Goal: Task Accomplishment & Management: Complete application form

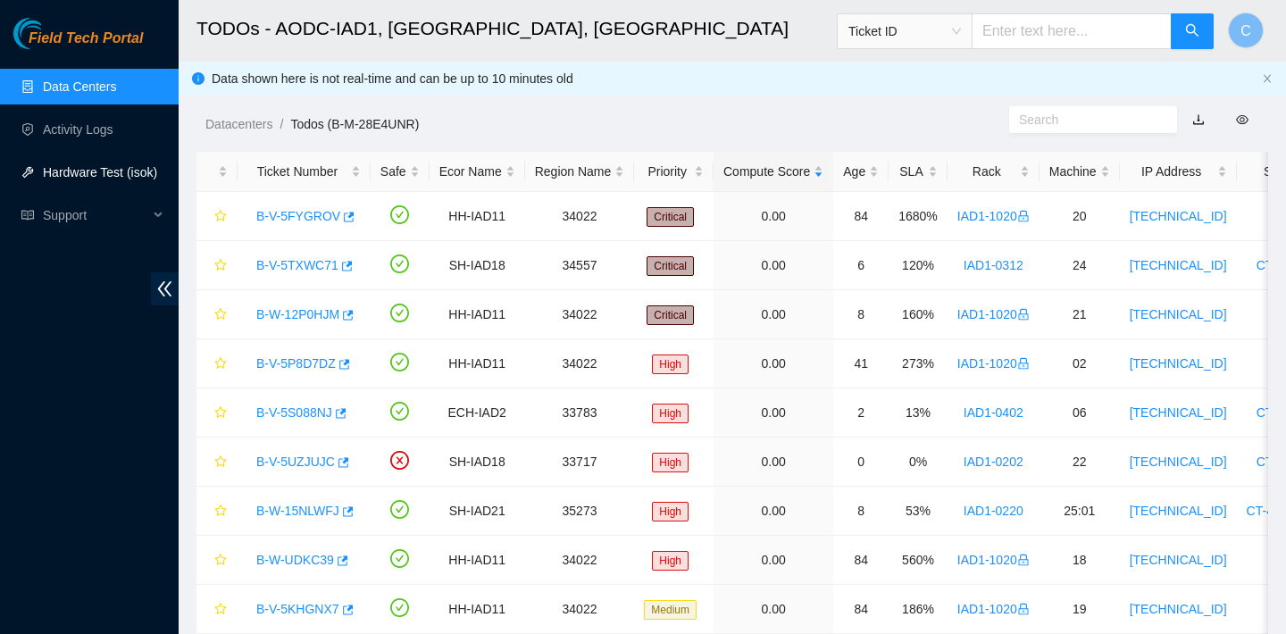
click at [107, 175] on link "Hardware Test (isok)" at bounding box center [100, 172] width 114 height 14
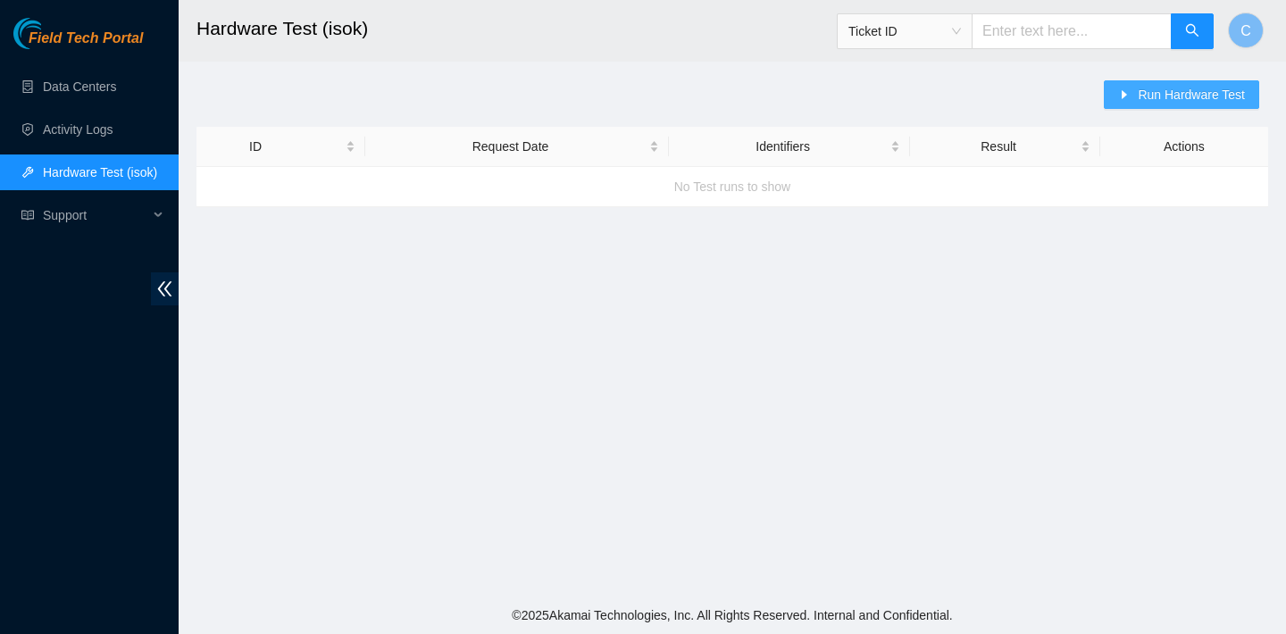
click at [1175, 98] on span "Run Hardware Test" at bounding box center [1190, 95] width 107 height 20
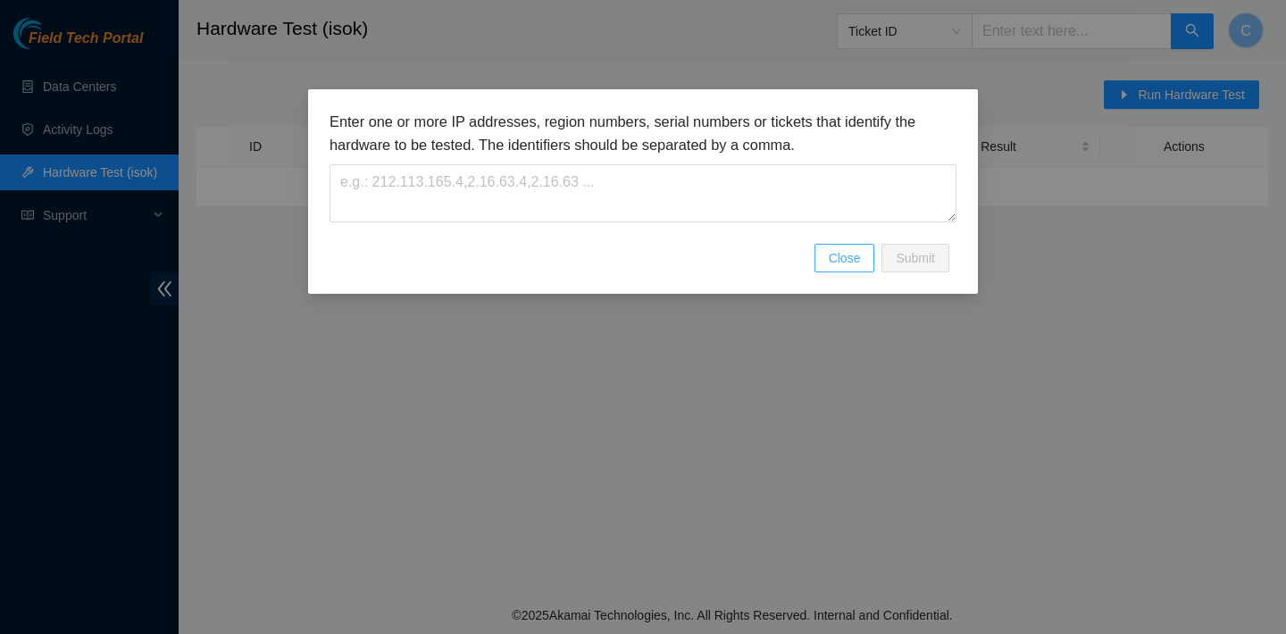
click at [857, 264] on span "Close" at bounding box center [844, 258] width 32 height 20
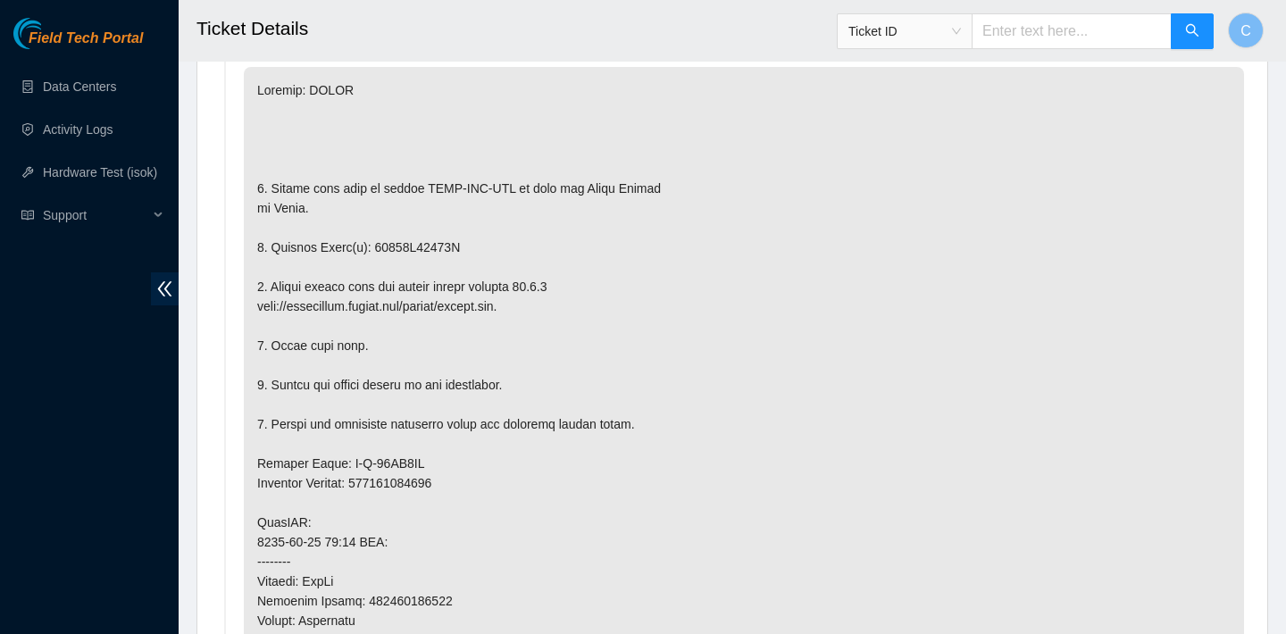
scroll to position [946, 0]
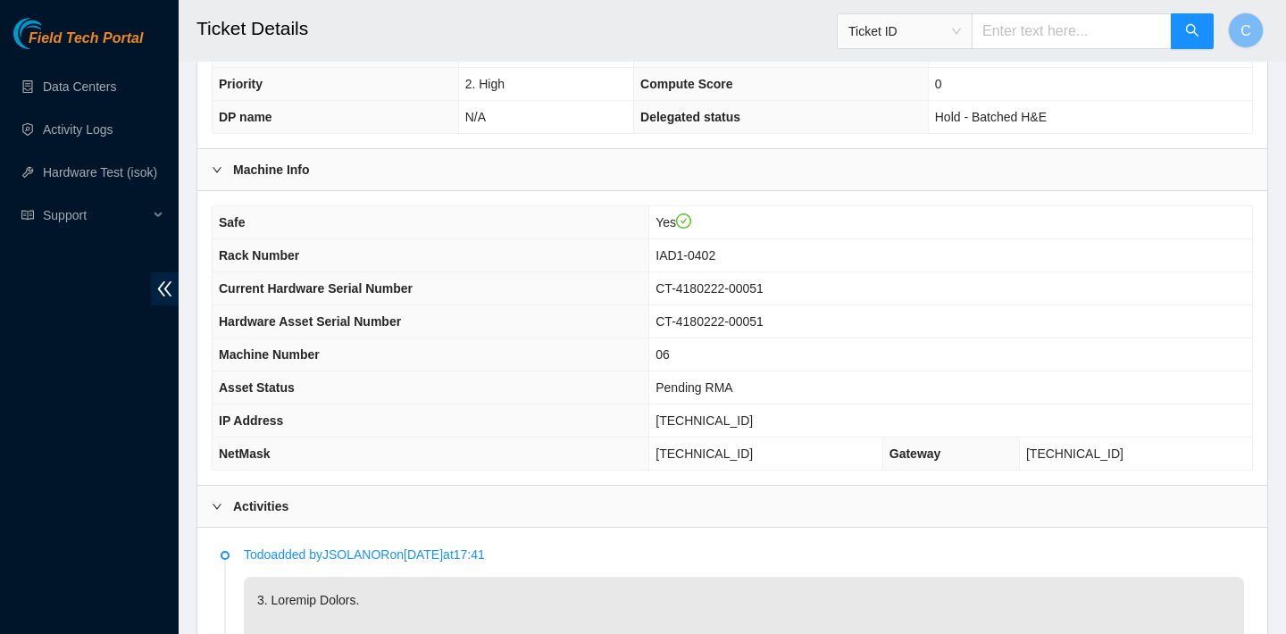
scroll to position [373, 0]
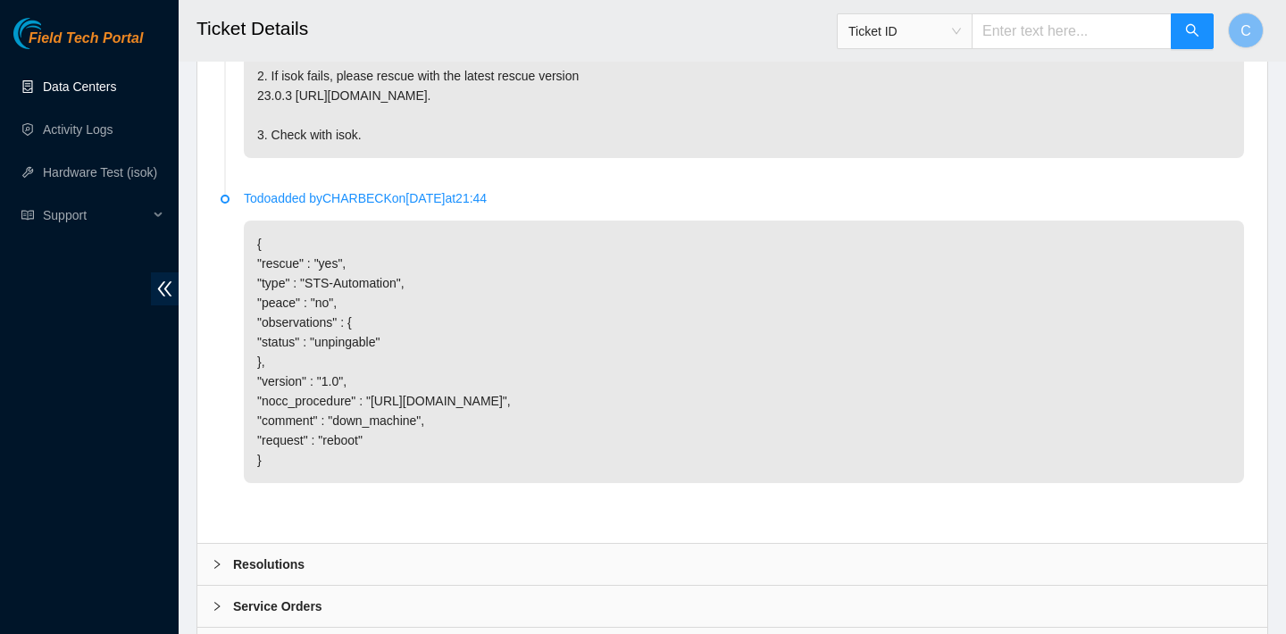
scroll to position [3664, 0]
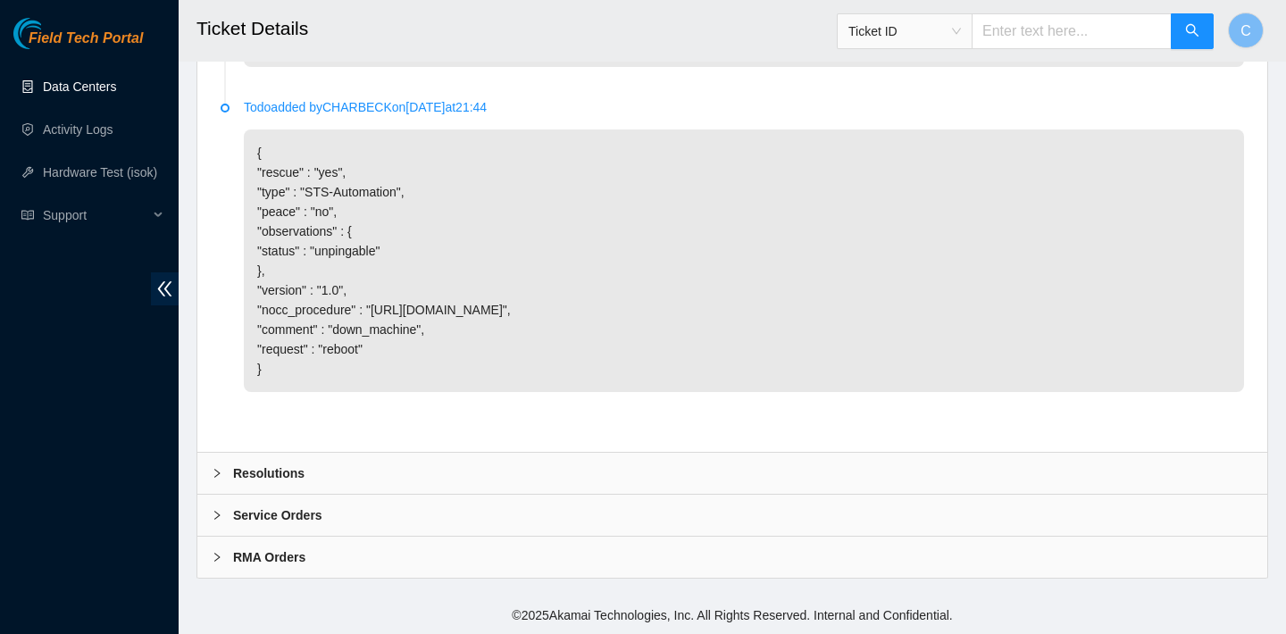
click at [582, 467] on div "Resolutions" at bounding box center [731, 473] width 1069 height 41
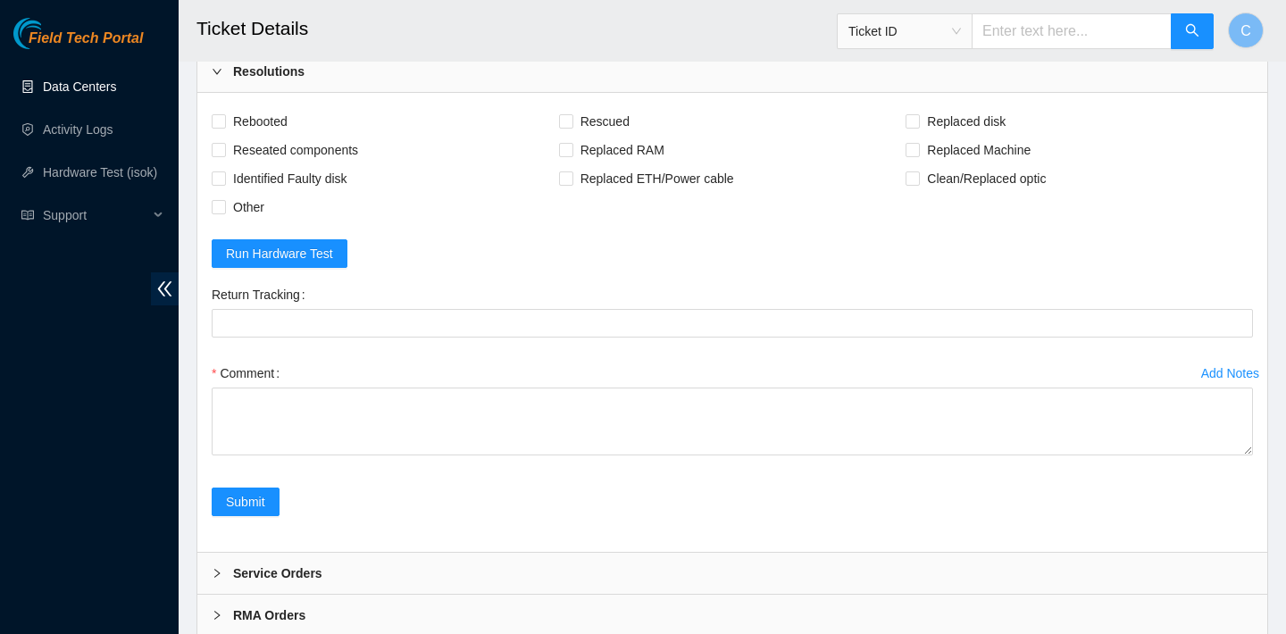
scroll to position [4032, 0]
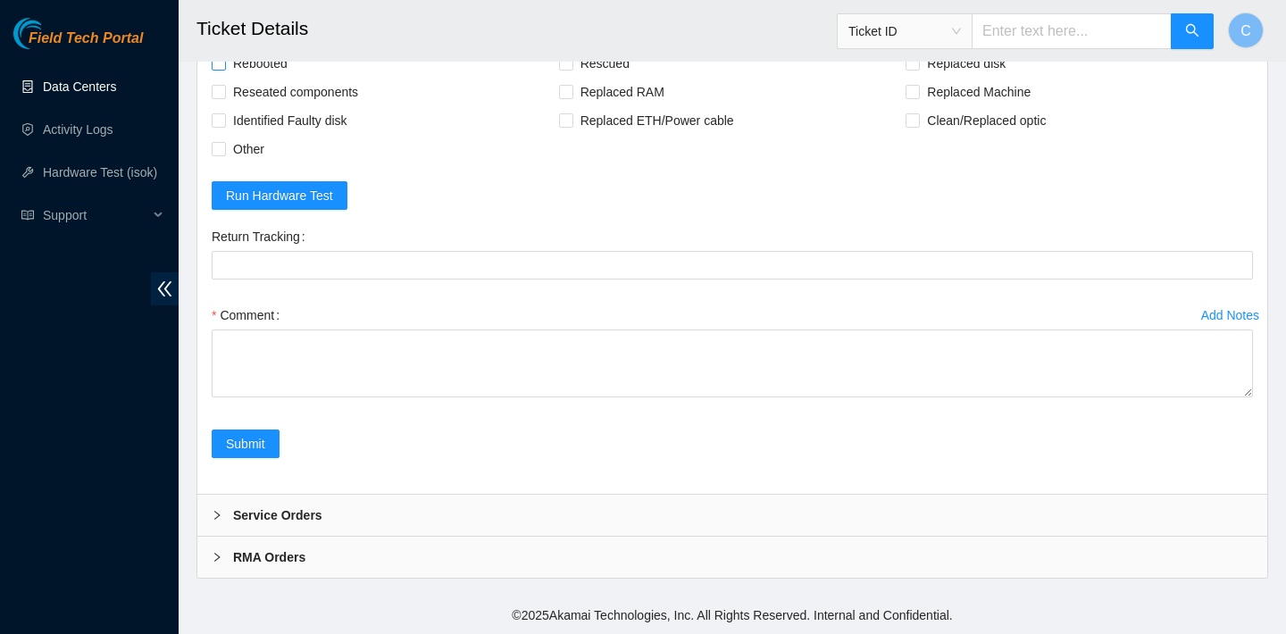
click at [276, 78] on span "Rebooted" at bounding box center [260, 63] width 69 height 29
click at [224, 69] on input "Rebooted" at bounding box center [218, 62] width 12 height 12
checkbox input "true"
click at [592, 78] on span "Rescued" at bounding box center [604, 63] width 63 height 29
click at [571, 69] on input "Rescued" at bounding box center [565, 62] width 12 height 12
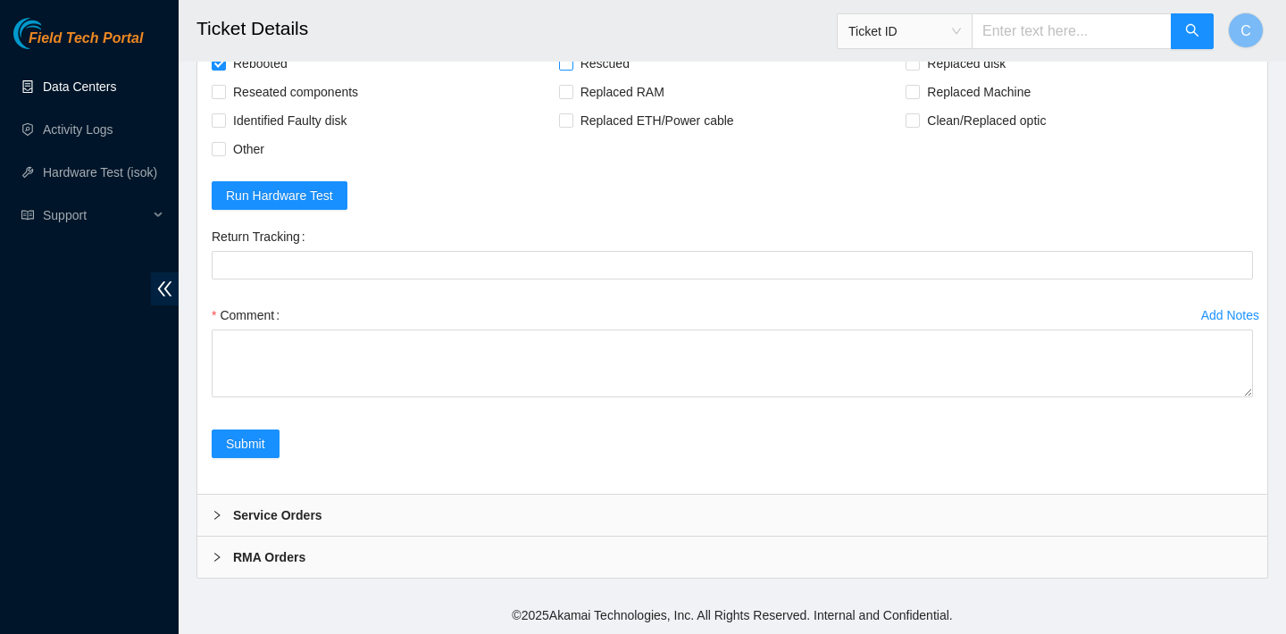
checkbox input "true"
click at [981, 106] on span "Replaced Machine" at bounding box center [979, 92] width 118 height 29
click at [918, 97] on input "Replaced Machine" at bounding box center [911, 91] width 12 height 12
checkbox input "true"
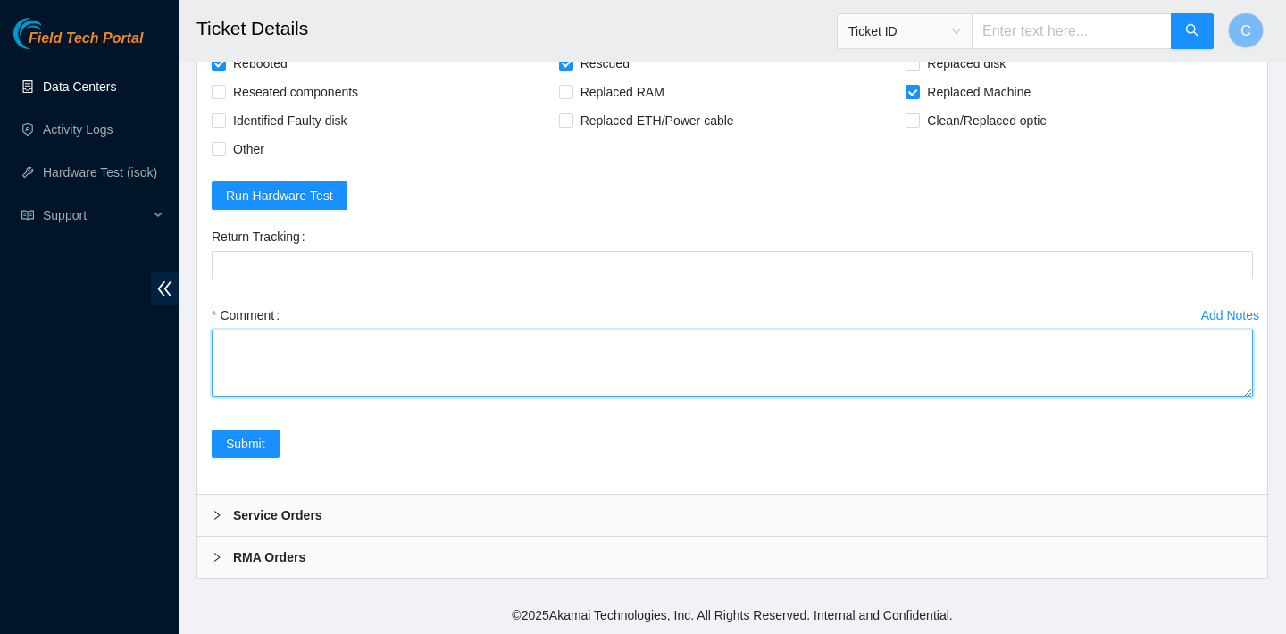
click at [534, 397] on textarea "Comment" at bounding box center [732, 363] width 1041 height 68
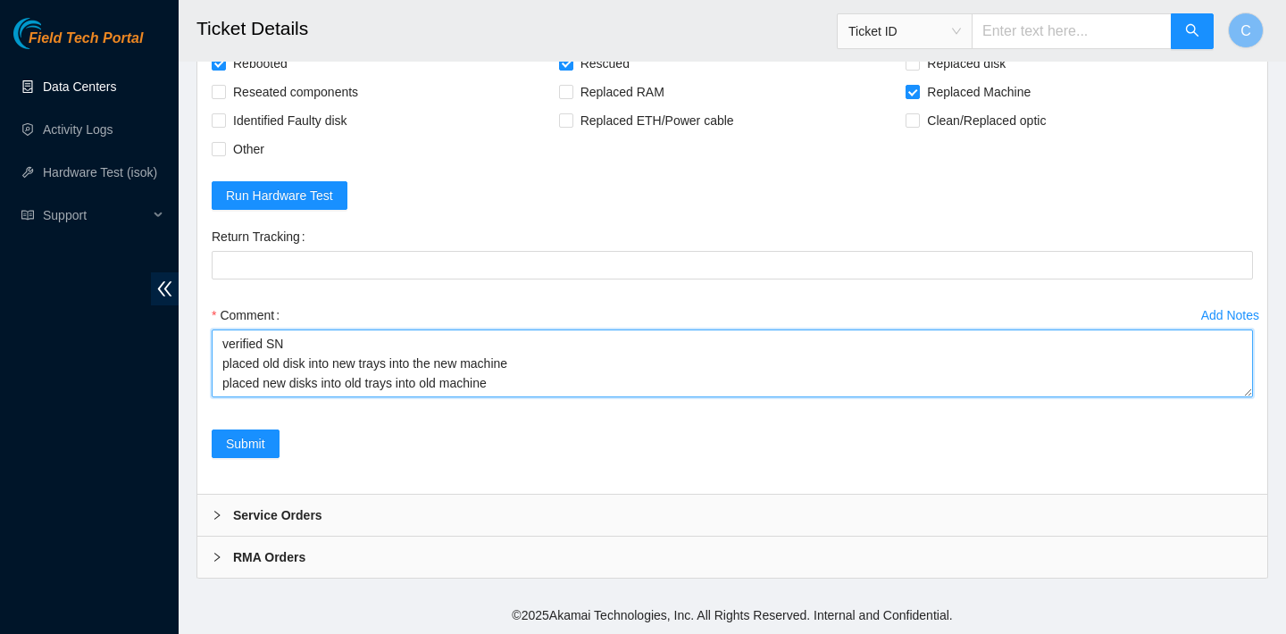
click at [527, 397] on textarea "verified SN placed old disk into new trays into the new machine placed new disk…" at bounding box center [732, 363] width 1041 height 68
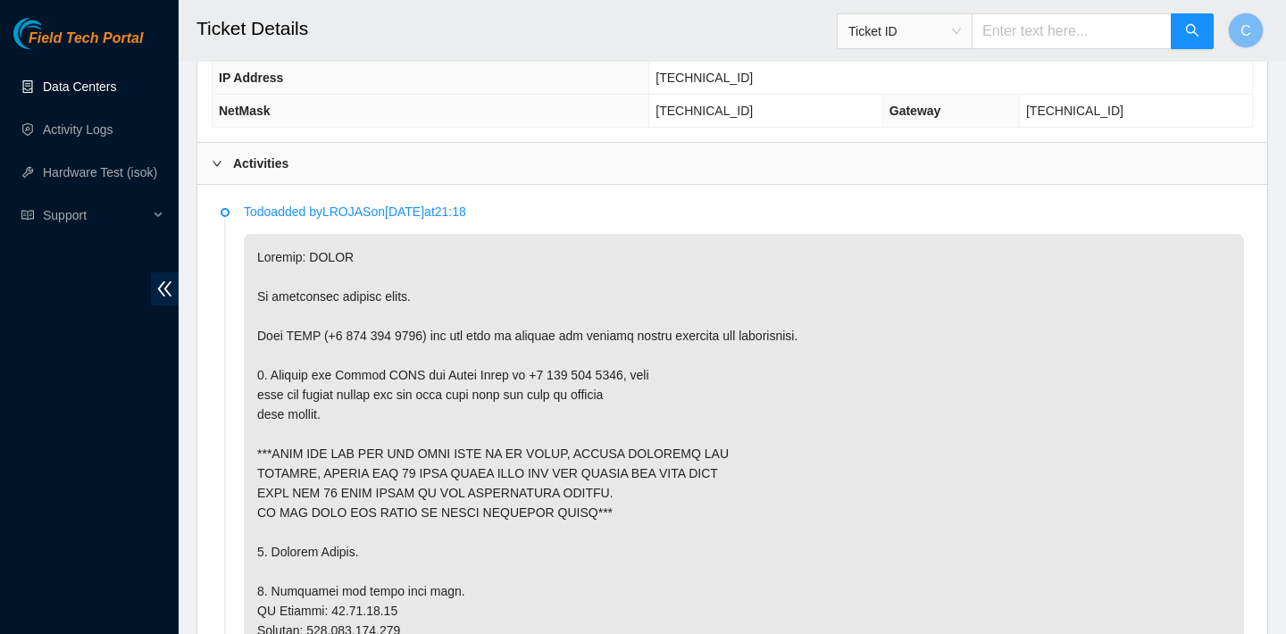
scroll to position [1304, 0]
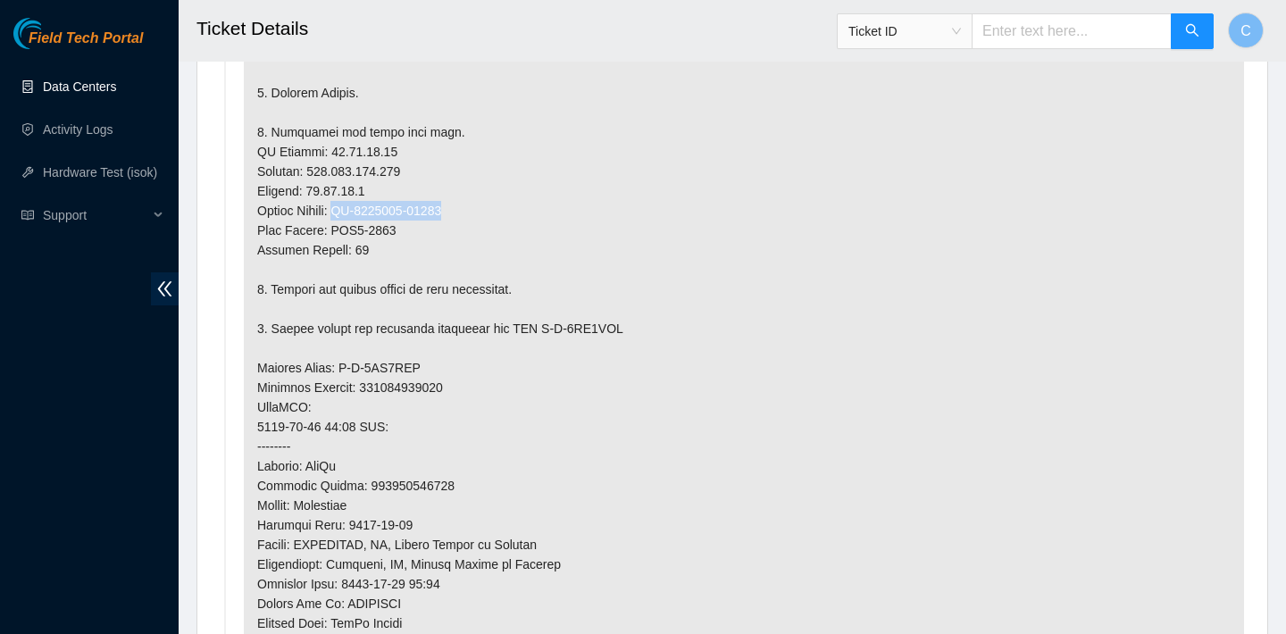
drag, startPoint x: 467, startPoint y: 210, endPoint x: 345, endPoint y: 210, distance: 122.3
click at [345, 210] on p at bounding box center [744, 328] width 1000 height 1107
copy p "CT-4190301-00542"
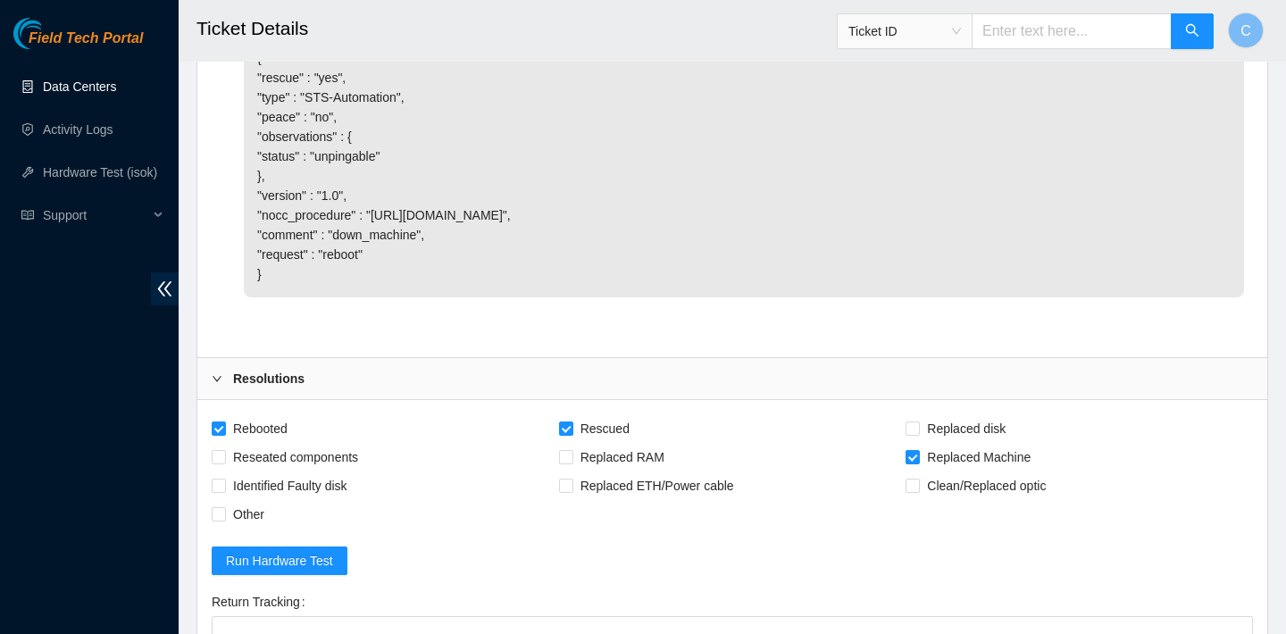
scroll to position [4123, 0]
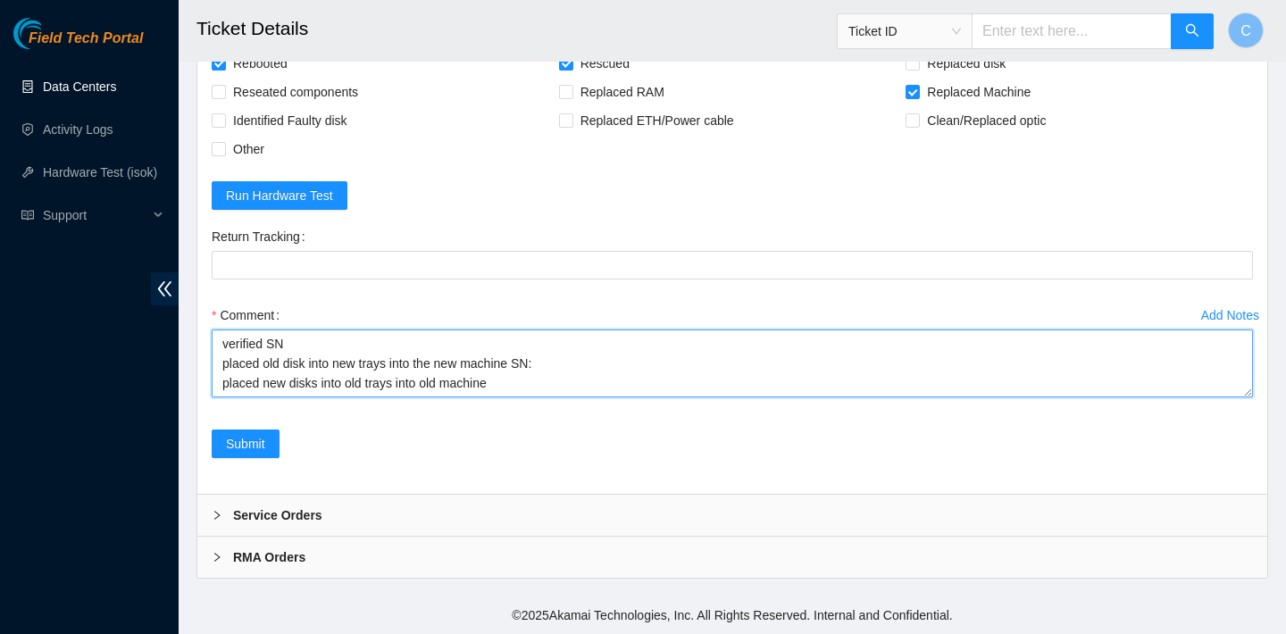
click at [574, 373] on textarea "verified SN placed old disk into new trays into the new machine SN: placed new …" at bounding box center [732, 363] width 1041 height 68
click at [567, 365] on textarea "verified SN placed old disk into new trays into the new machine SN: placed new …" at bounding box center [732, 363] width 1041 height 68
paste textarea "CT-4190301-00542"
click at [468, 360] on textarea "verified SN placed old disk into new trays into the new machine SN: CT-4190301-…" at bounding box center [732, 363] width 1041 height 68
click at [282, 361] on textarea "verified SN placed old disk into new trays into the NEW machine SN: CT-4190301-…" at bounding box center [732, 363] width 1041 height 68
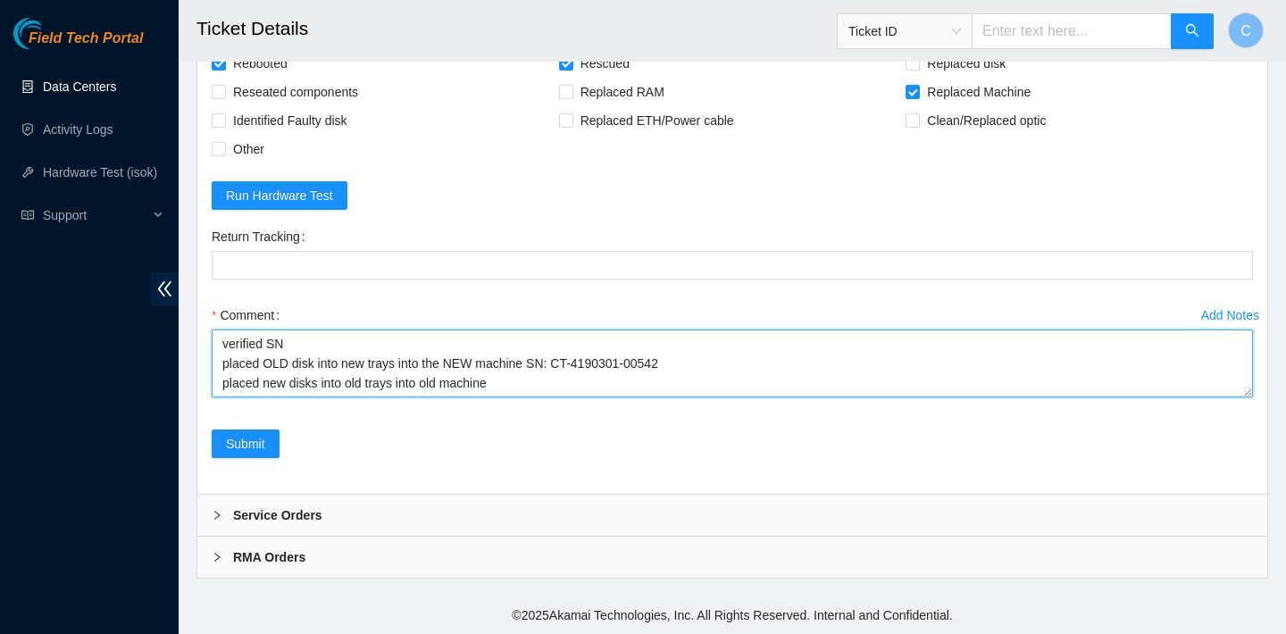
click at [267, 387] on textarea "verified SN placed OLD disk into new trays into the NEW machine SN: CT-4190301-…" at bounding box center [732, 363] width 1041 height 68
click at [285, 385] on textarea "verified SN placed OLD disk into new trays into the NEW machine SN: CT-4190301-…" at bounding box center [732, 363] width 1041 height 68
click at [371, 381] on textarea "verified SN placed OLD disk into new trays into the NEW machine SN: CT-4190301-…" at bounding box center [732, 363] width 1041 height 68
click at [446, 385] on textarea "verified SN placed OLD disk into new trays into the NEW machine SN: CT-4190301-…" at bounding box center [732, 363] width 1041 height 68
click at [534, 384] on textarea "verified SN placed OLD disk into new trays into the NEW machine SN: CT-4190301-…" at bounding box center [732, 363] width 1041 height 68
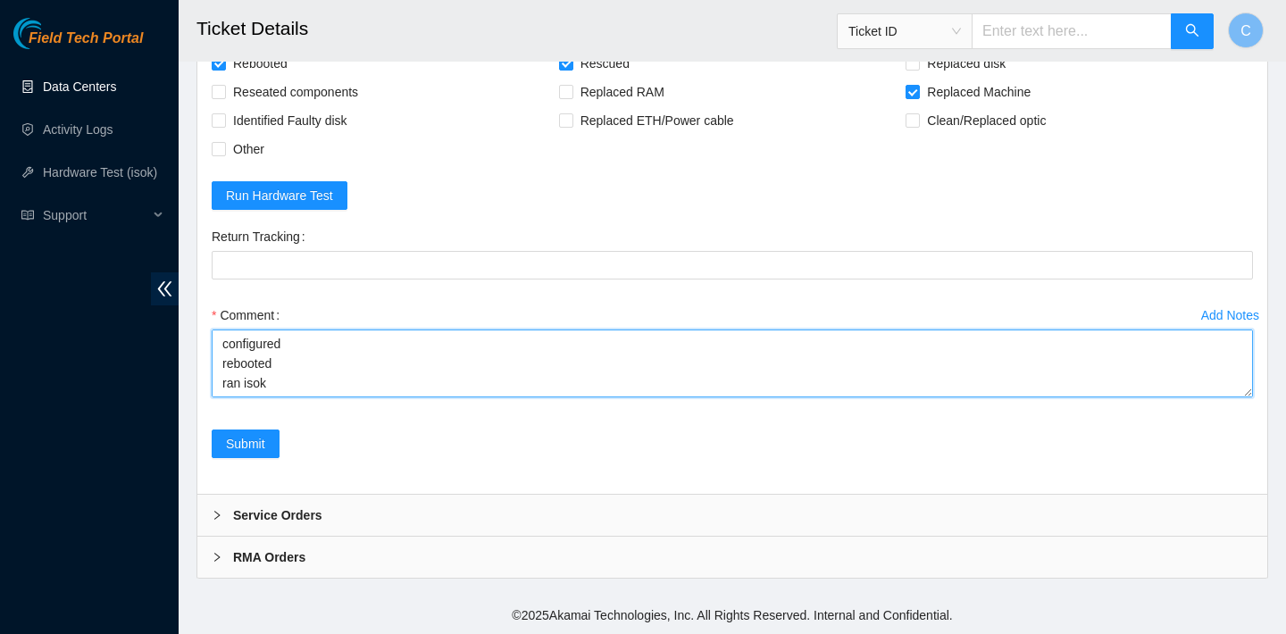
scroll to position [131, 0]
type textarea "verified SN placed OLD disk into new trays into the NEW machine SN: CT-4190301-…"
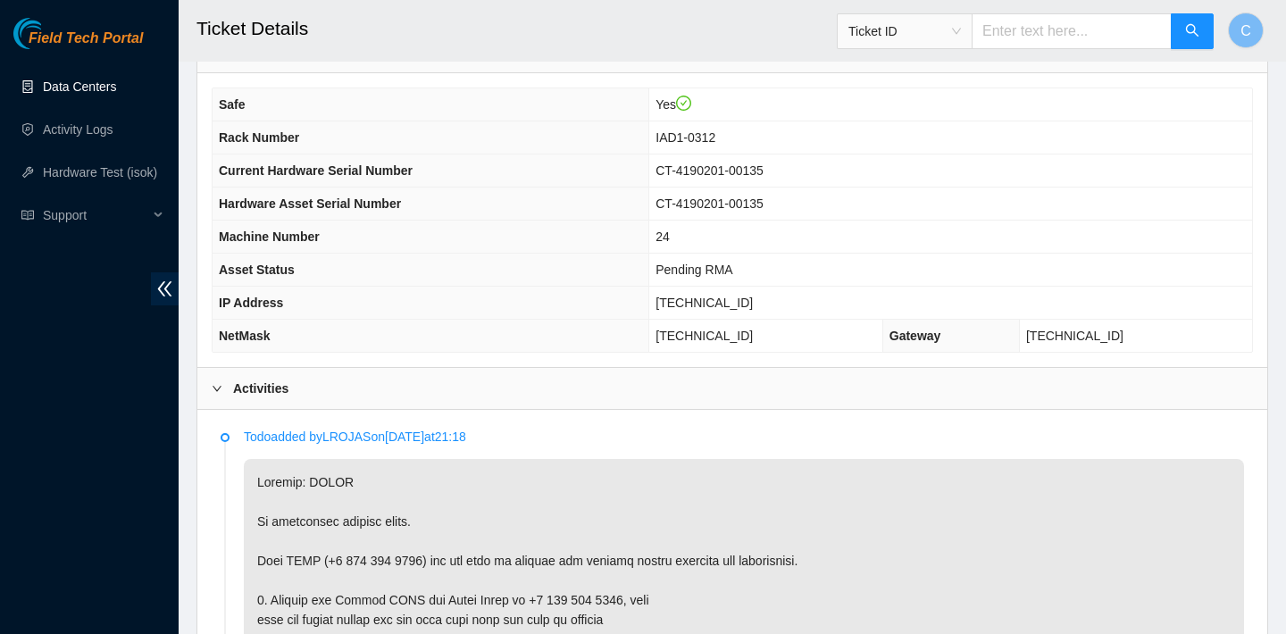
scroll to position [679, 0]
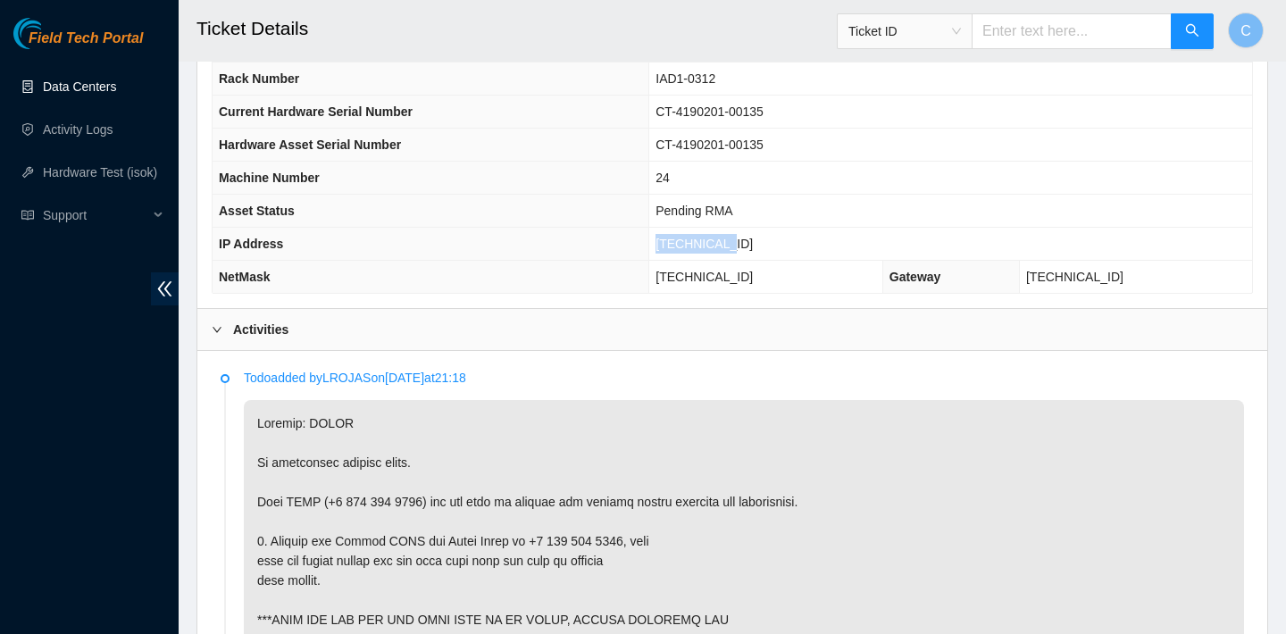
drag, startPoint x: 767, startPoint y: 241, endPoint x: 689, endPoint y: 240, distance: 77.7
click at [689, 240] on td "23.62.29.63" at bounding box center [950, 244] width 603 height 33
copy span "23.62.29.63"
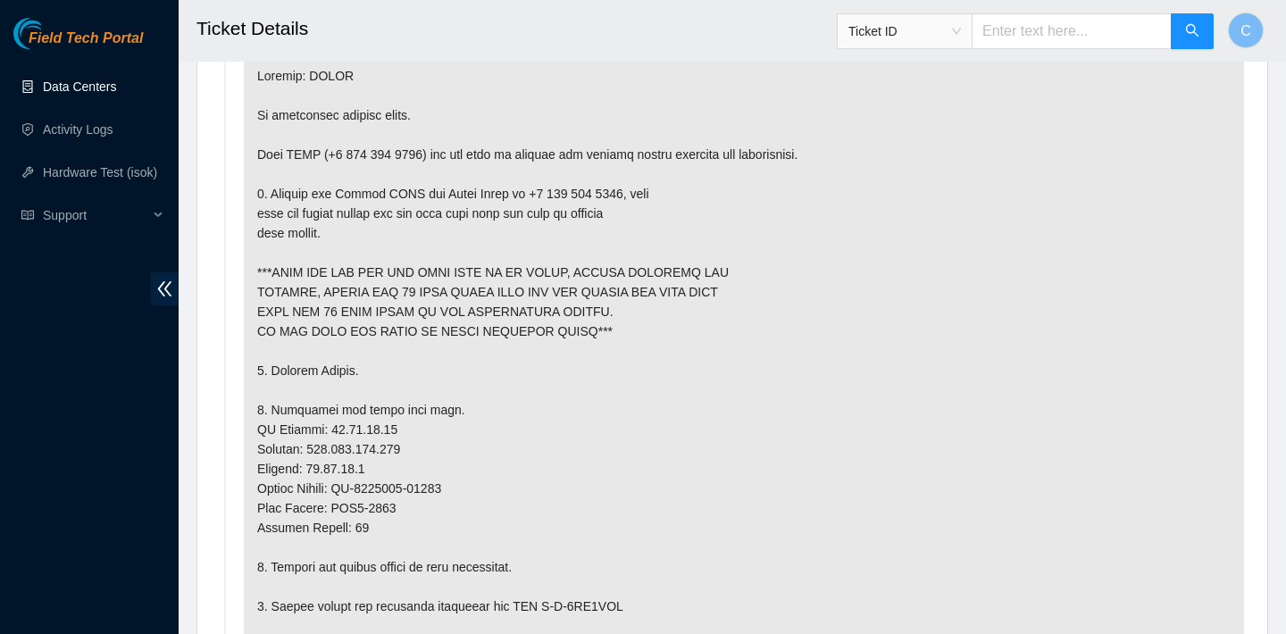
scroll to position [1088, 0]
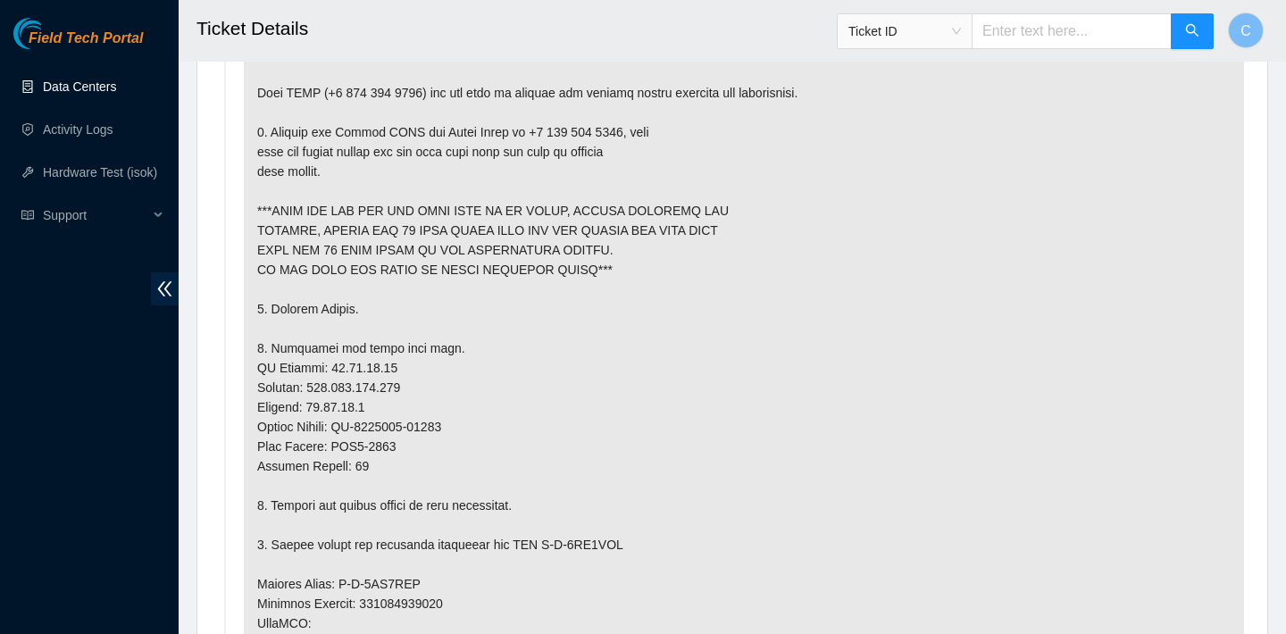
click at [956, 356] on p at bounding box center [744, 544] width 1000 height 1107
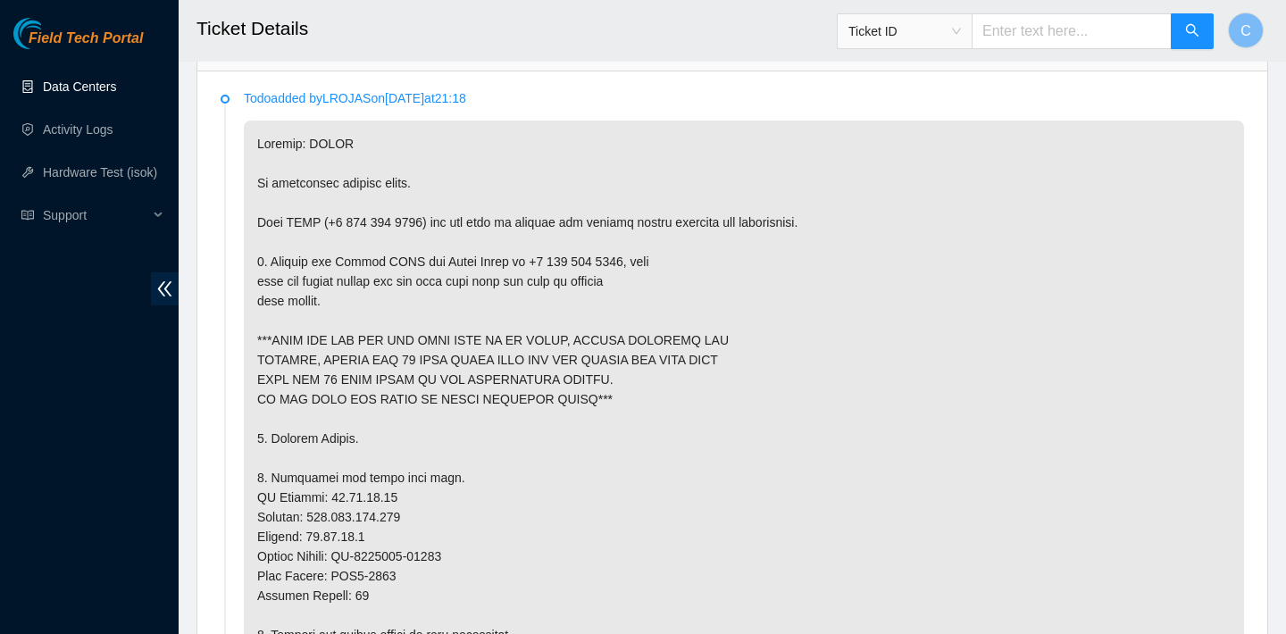
scroll to position [1051, 0]
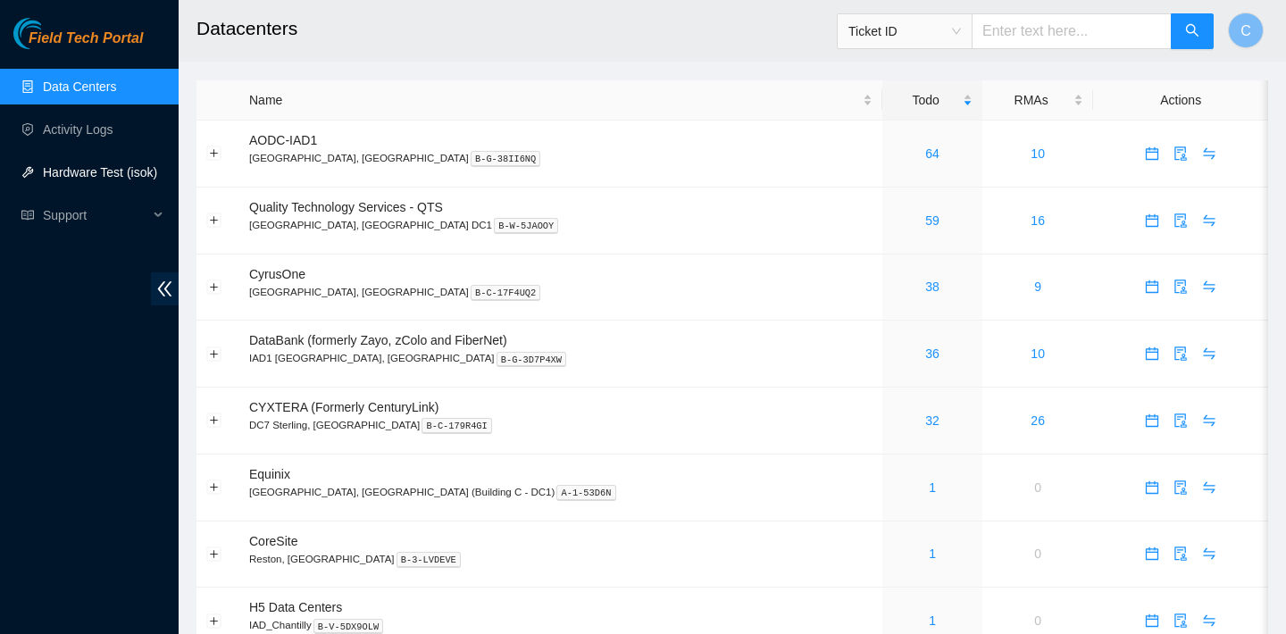
click at [96, 171] on link "Hardware Test (isok)" at bounding box center [100, 172] width 114 height 14
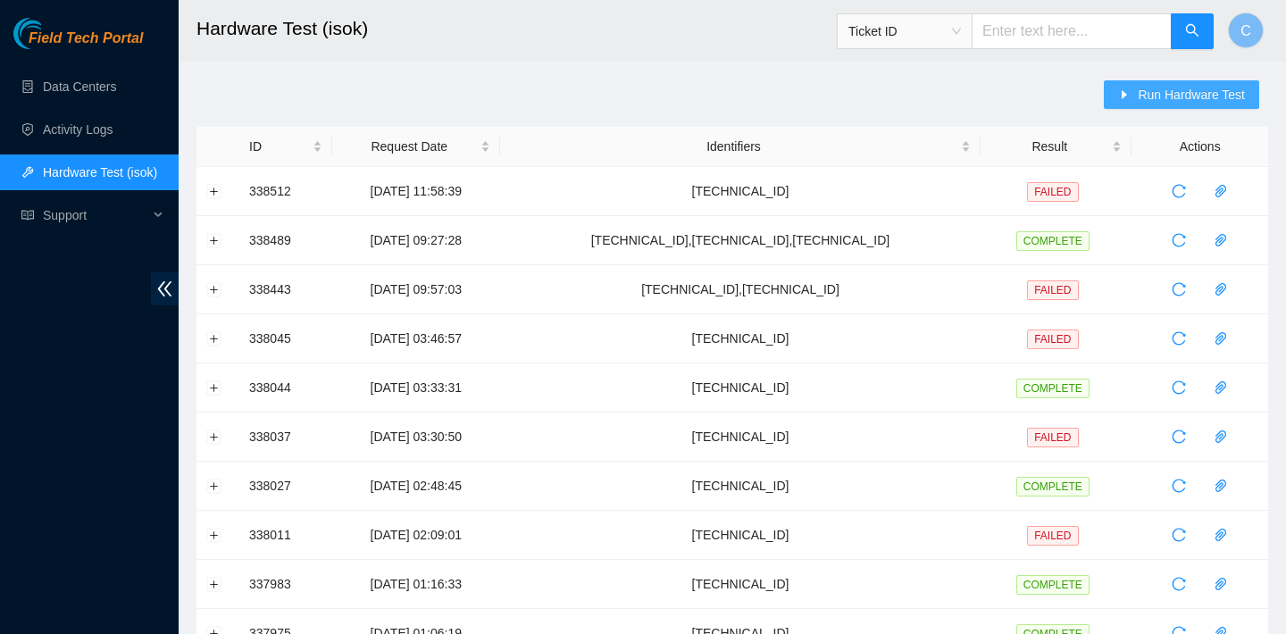
click at [1129, 103] on button "Run Hardware Test" at bounding box center [1180, 94] width 155 height 29
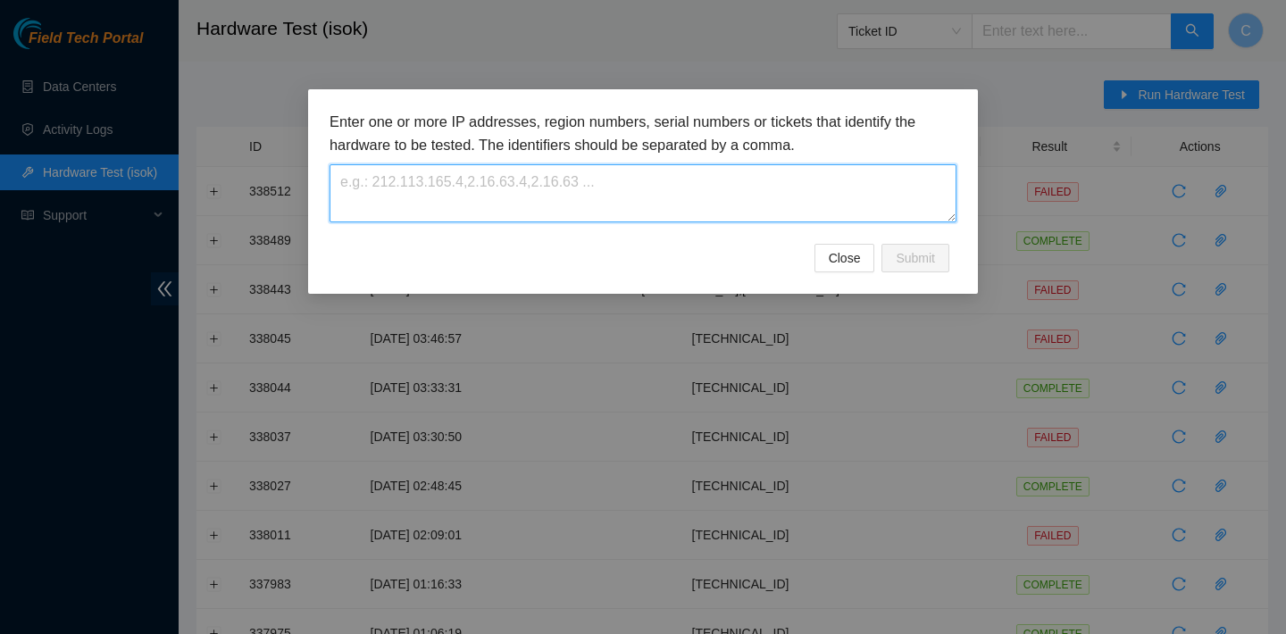
click at [873, 187] on textarea at bounding box center [642, 193] width 627 height 58
paste textarea "23.62.29.63"
type textarea "23.62.29.63"
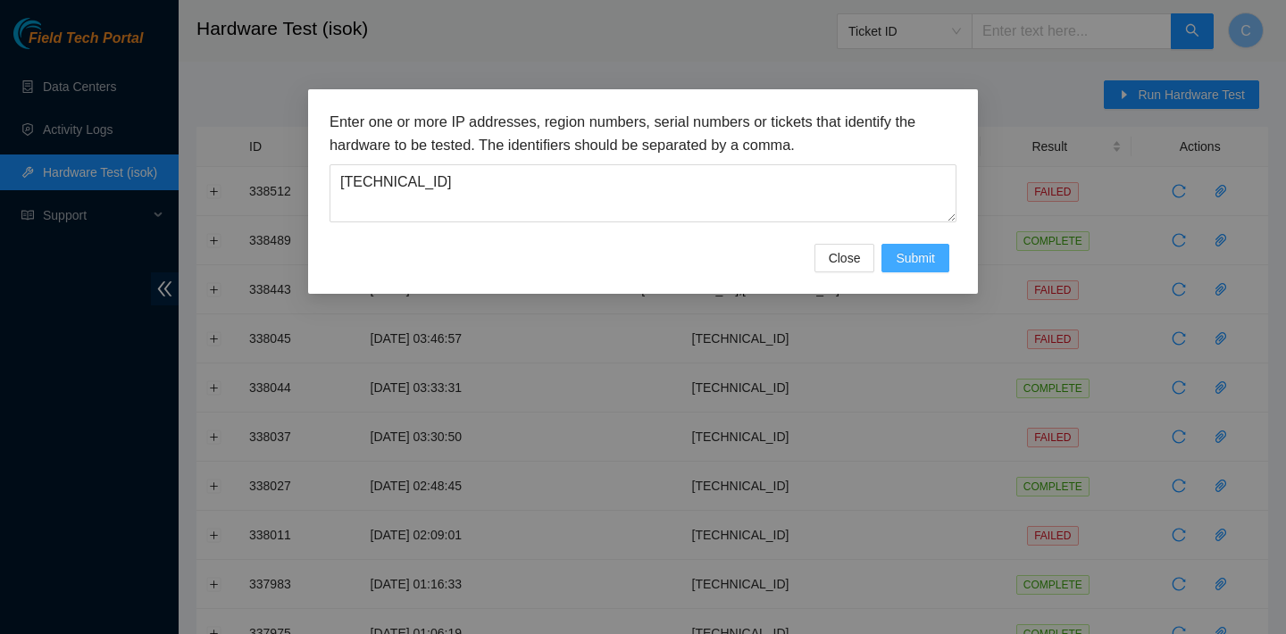
click at [909, 258] on span "Submit" at bounding box center [914, 258] width 39 height 20
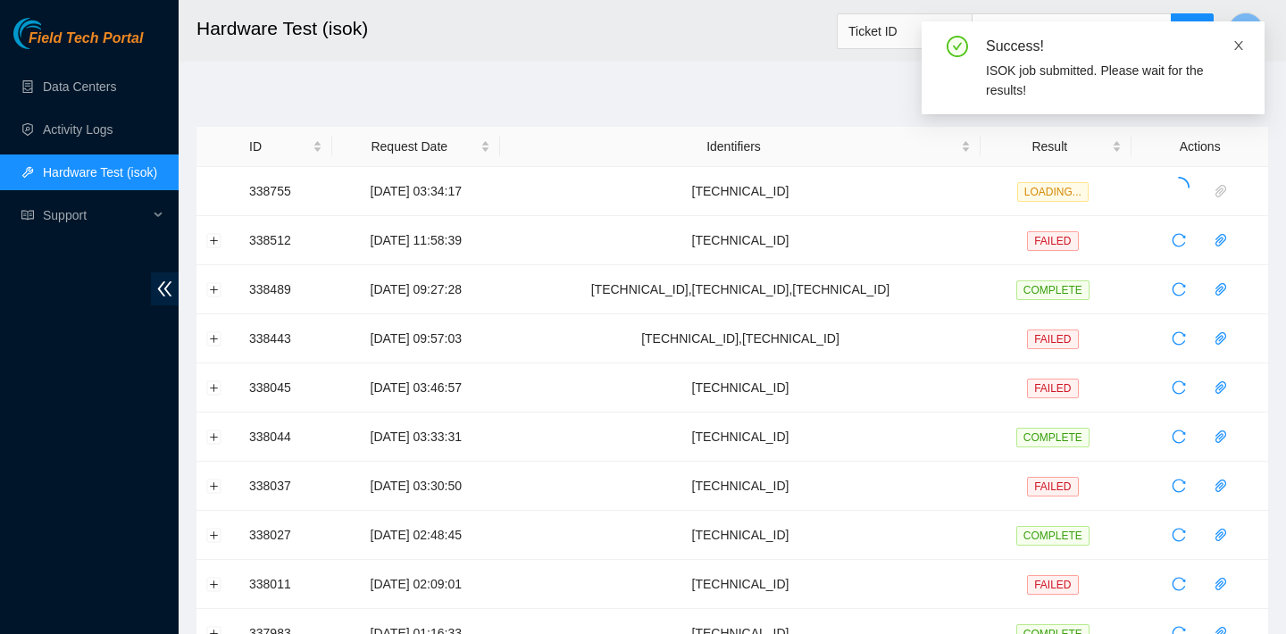
click at [1240, 49] on icon "close" at bounding box center [1238, 45] width 12 height 12
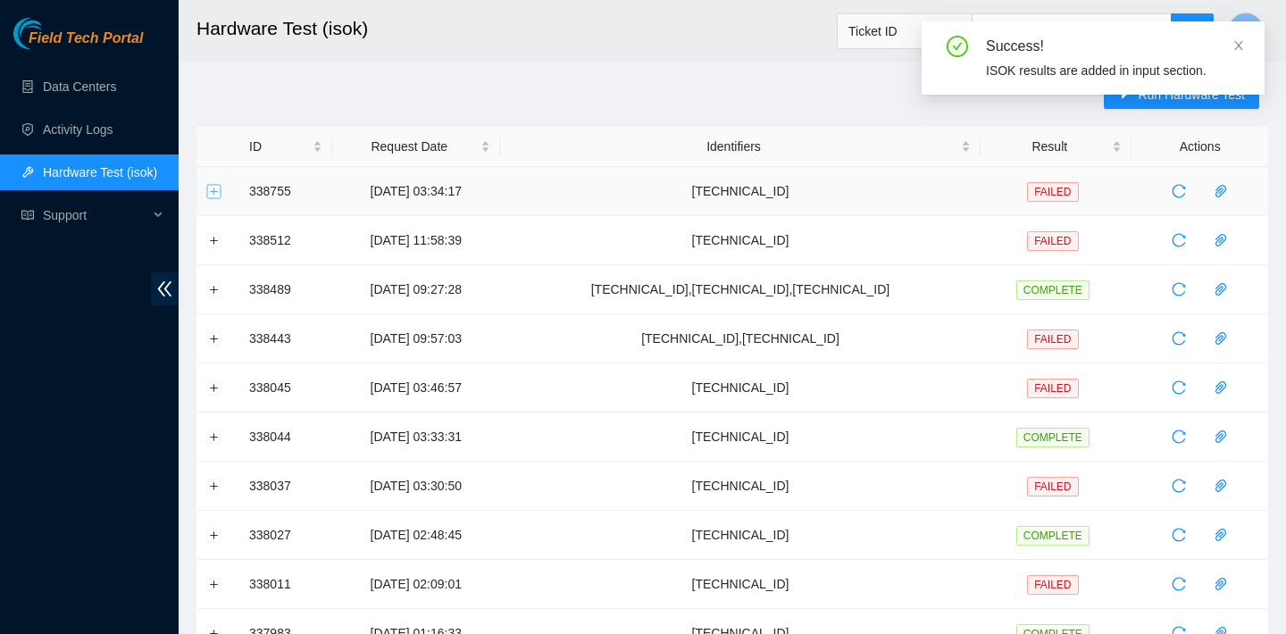
click at [212, 194] on button "Expand row" at bounding box center [214, 191] width 14 height 14
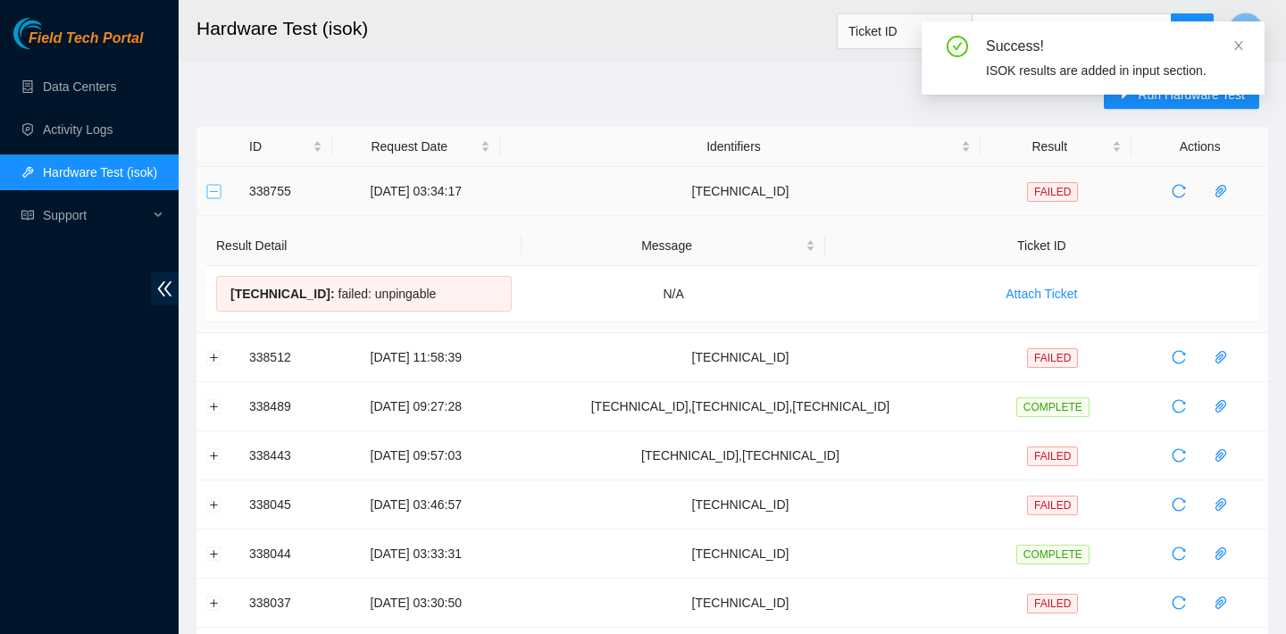
click at [212, 194] on button "Collapse row" at bounding box center [214, 191] width 14 height 14
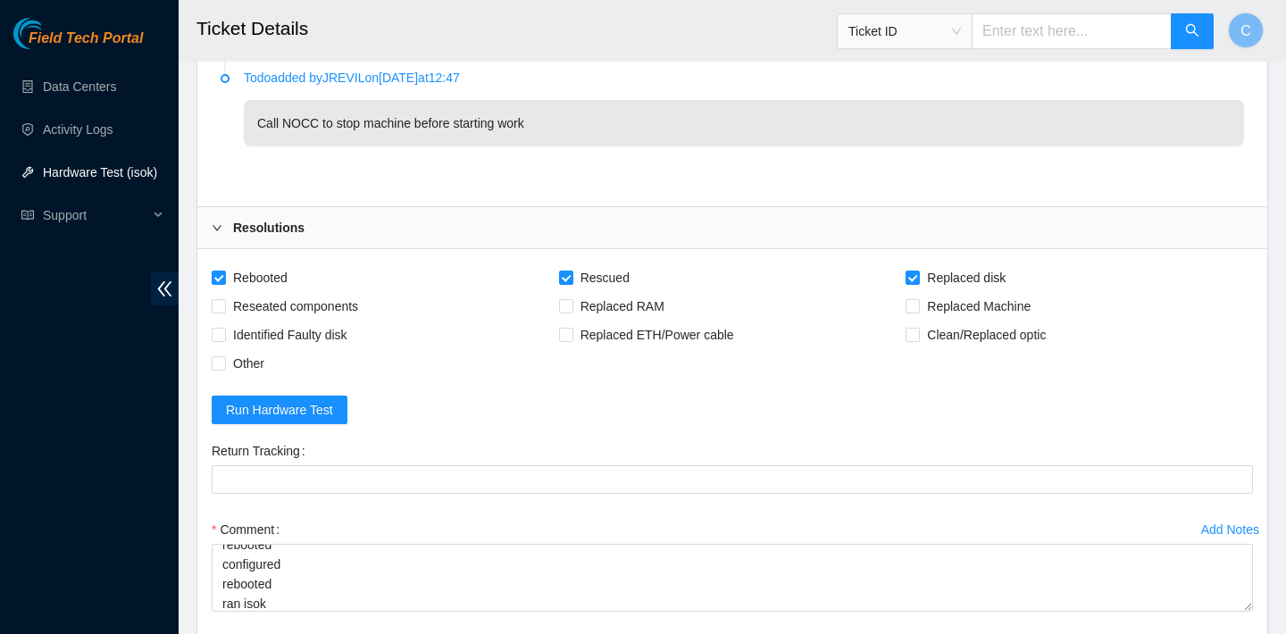
scroll to position [3647, 0]
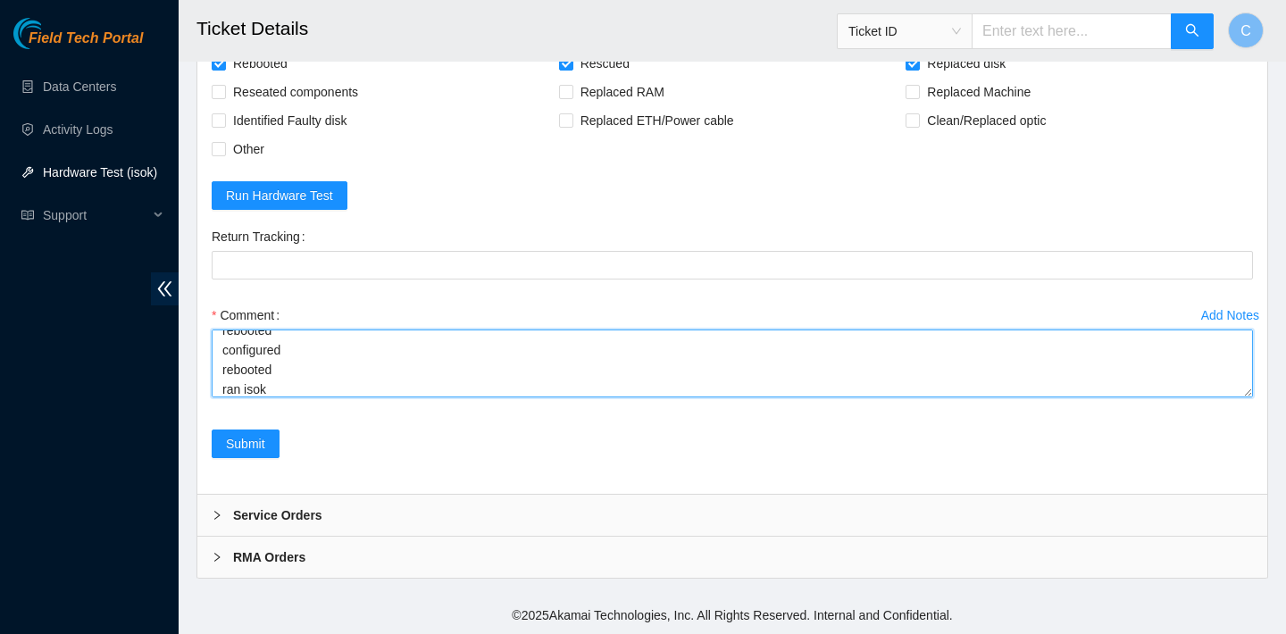
click at [295, 391] on textarea "verified SN replaced old disk with new disk SN: S45RNC0R8226781 rebooted rescue…" at bounding box center [732, 363] width 1041 height 68
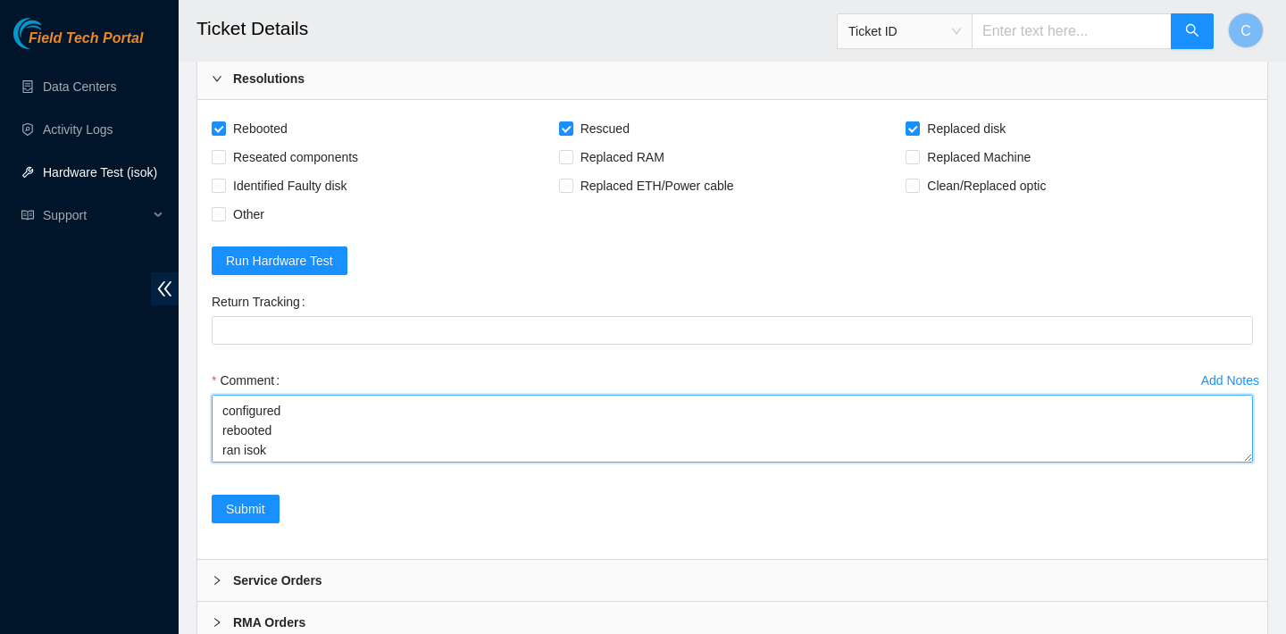
scroll to position [93, 0]
click at [275, 437] on textarea "verified SN replaced old disk with new disk SN: S45RNC0R8226781 rebooted rescue…" at bounding box center [732, 429] width 1041 height 68
paste textarea "swapped slots 0 and 1 on the rear Rescued configured rebooted ran isok - 338749…"
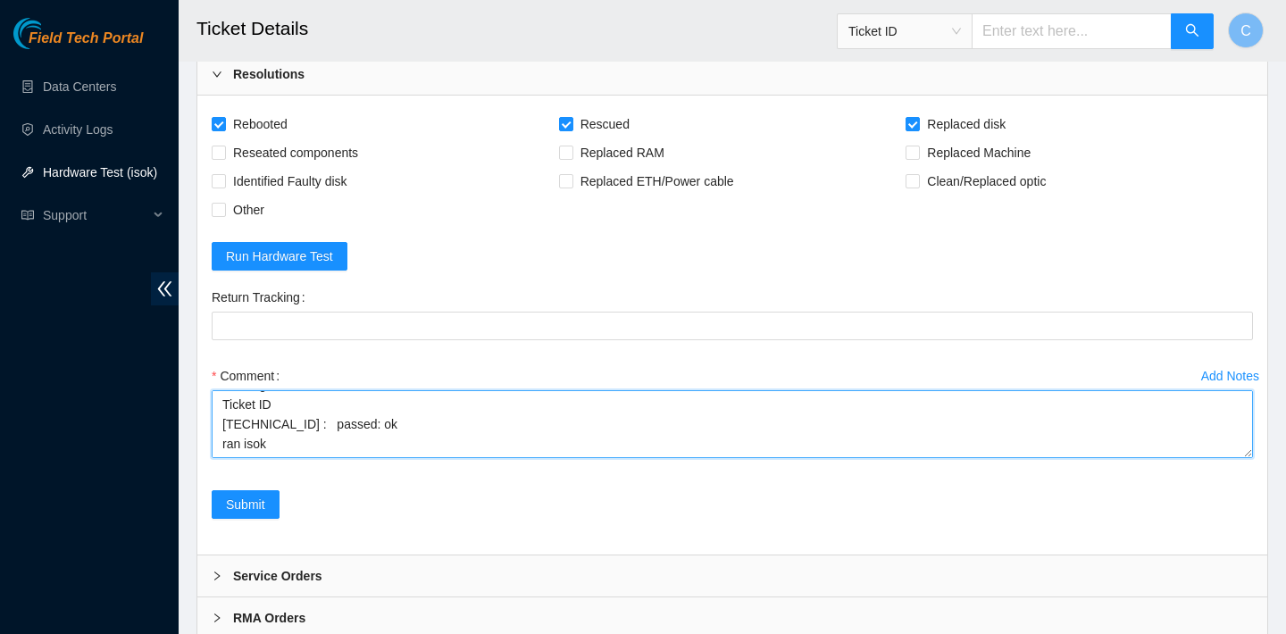
scroll to position [280, 0]
drag, startPoint x: 283, startPoint y: 441, endPoint x: 223, endPoint y: 441, distance: 59.8
click at [223, 441] on textarea "verified SN replaced old disk with new disk SN: S45RNC0R8226781 rebooted rescue…" at bounding box center [732, 424] width 1041 height 68
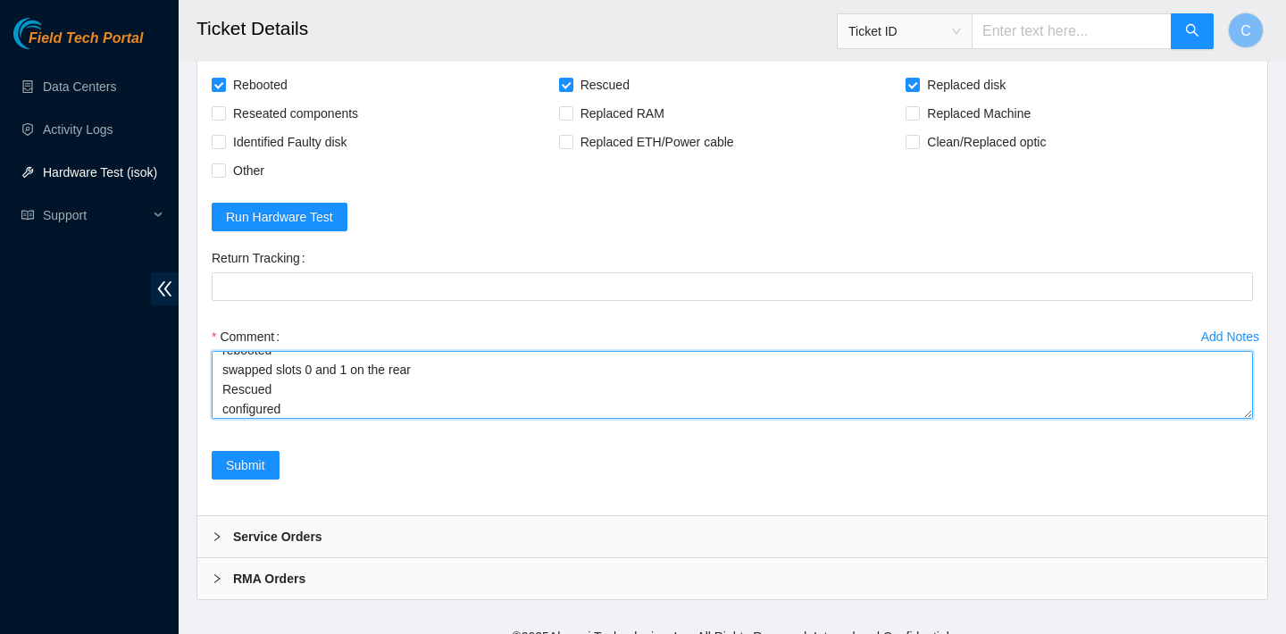
scroll to position [105, 0]
click at [279, 384] on textarea "verified SN replaced old disk with new disk SN: S45RNC0R8226781 rebooted rescue…" at bounding box center [732, 385] width 1041 height 68
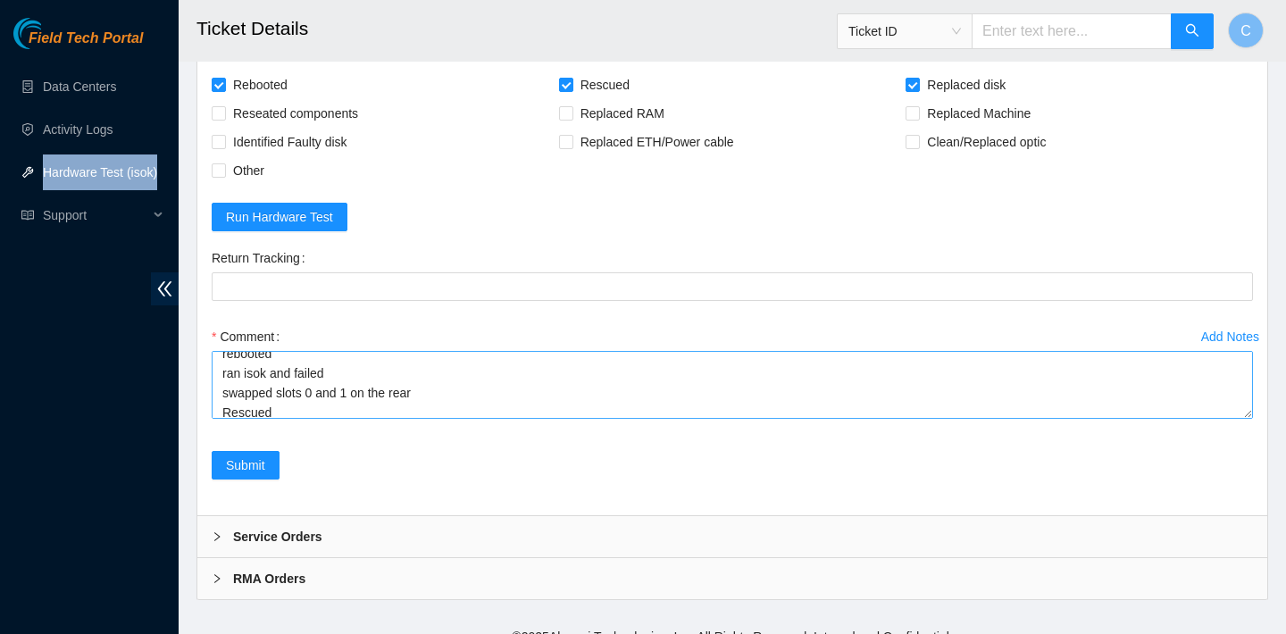
scroll to position [137, 0]
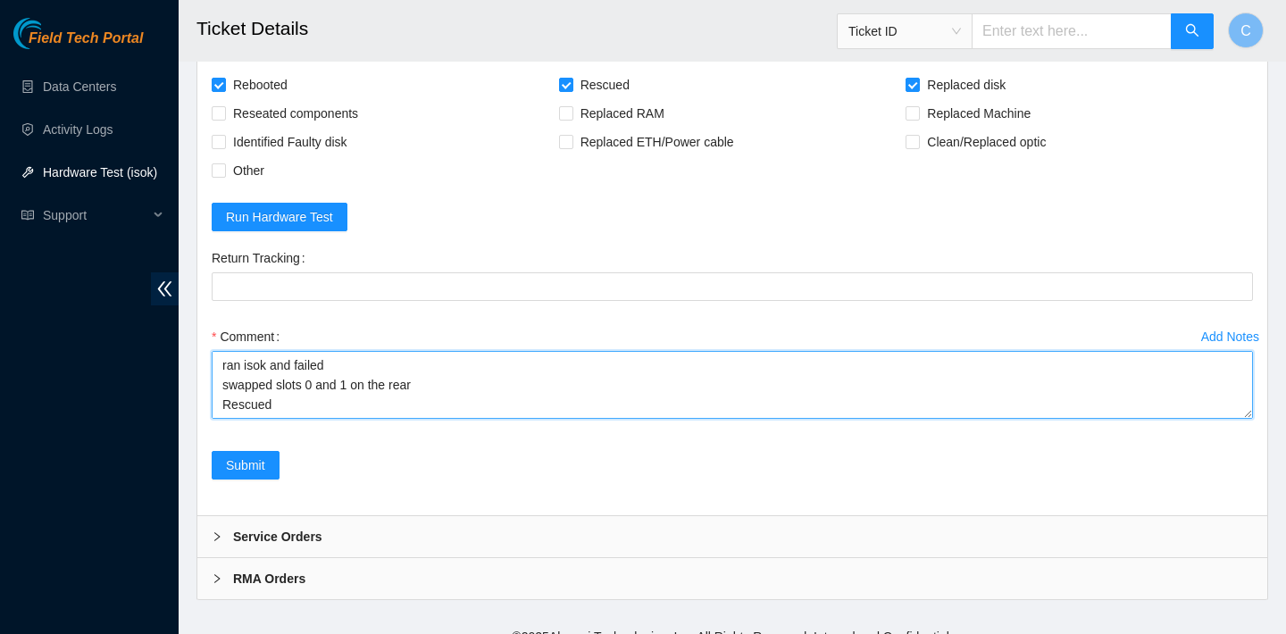
click at [332, 367] on textarea "verified SN replaced old disk with new disk SN: S45RNC0R8226781 rebooted rescue…" at bounding box center [732, 385] width 1041 height 68
paste textarea "104.84.154.64 : failed: unpingable"
type textarea "verified SN replaced old disk with new disk SN: S45RNC0R8226781 rebooted rescue…"
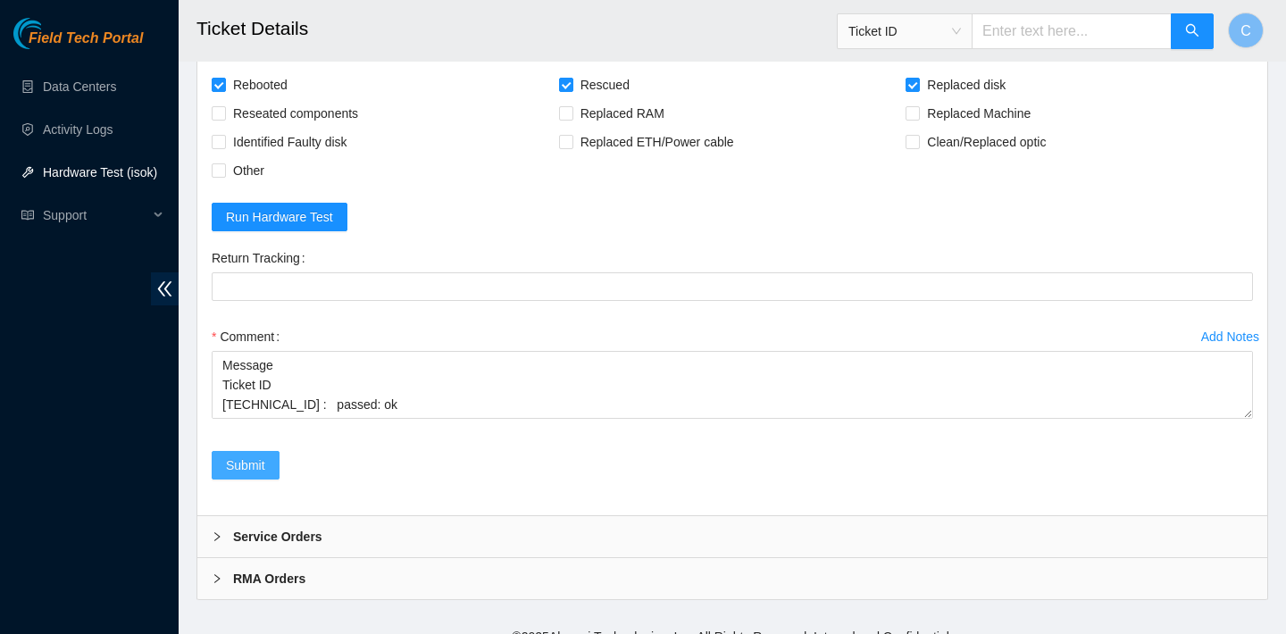
click at [248, 473] on span "Submit" at bounding box center [245, 465] width 39 height 20
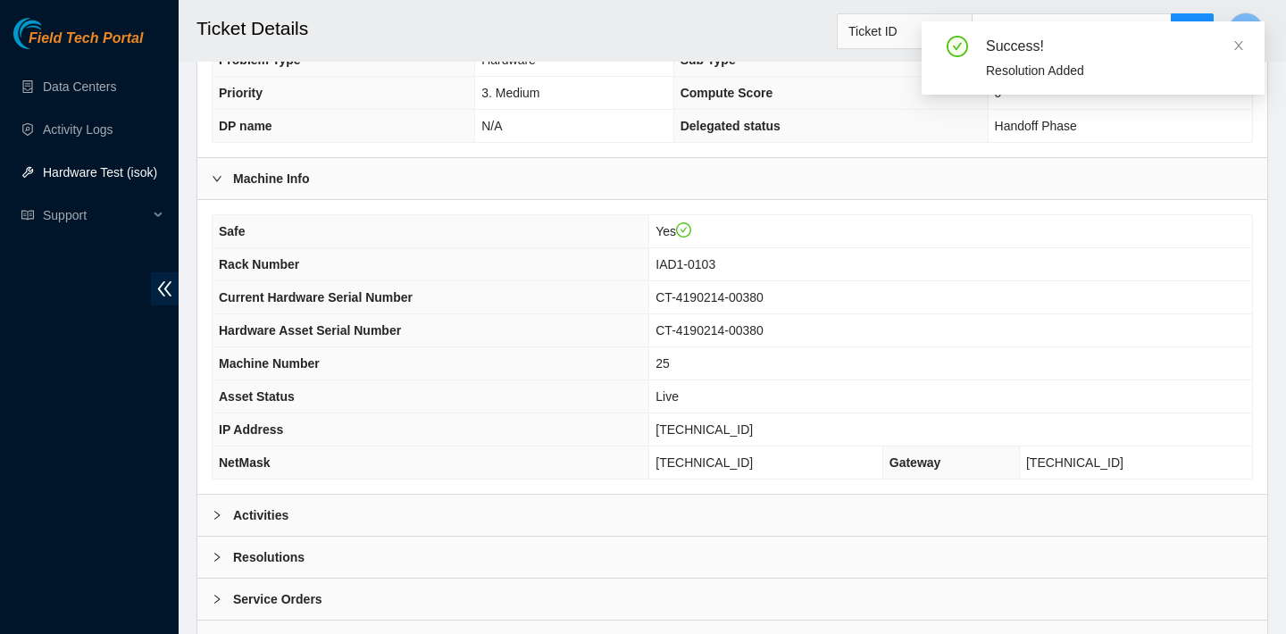
scroll to position [578, 0]
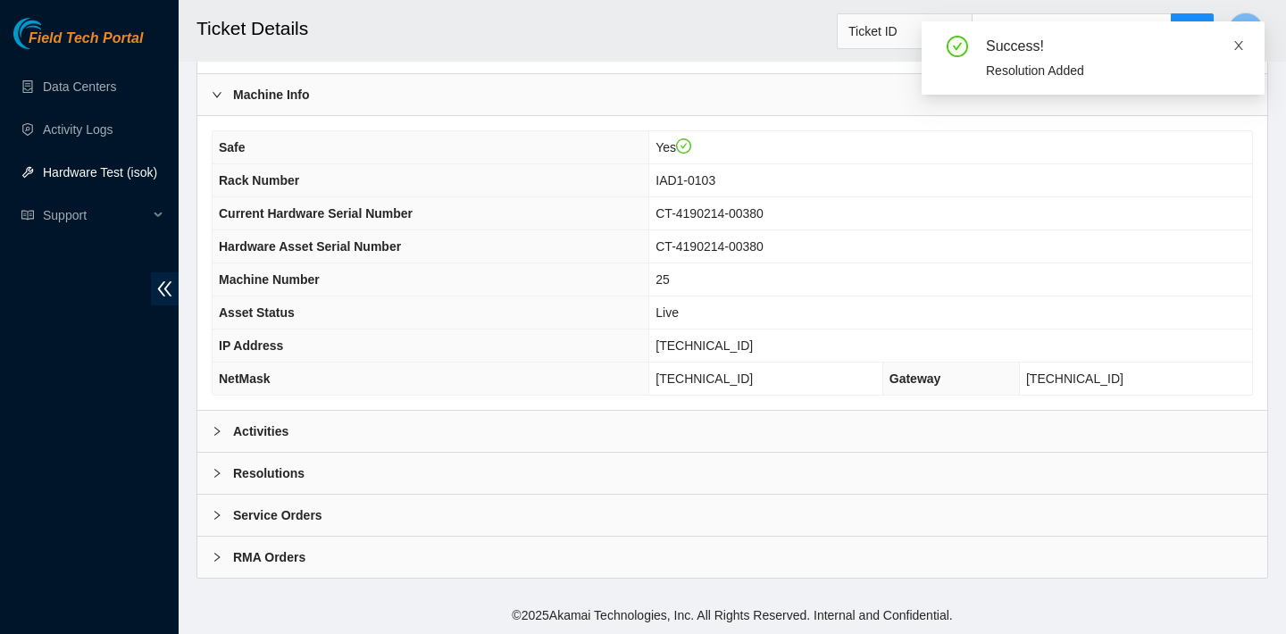
click at [1241, 45] on icon "close" at bounding box center [1238, 45] width 12 height 12
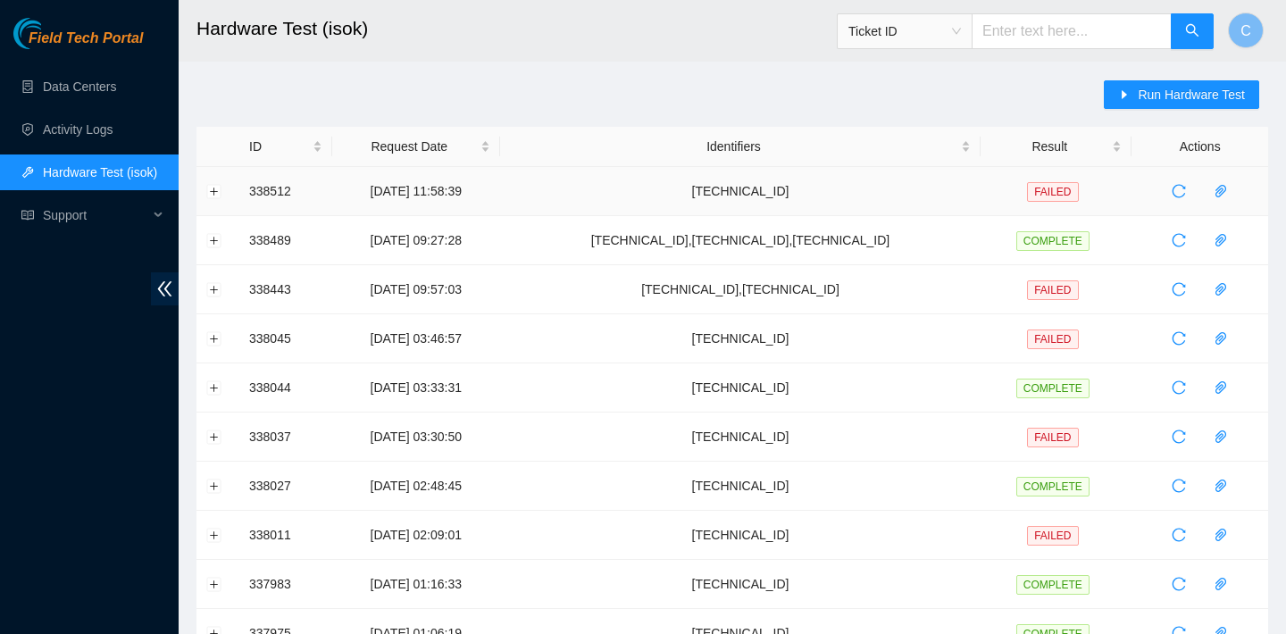
click at [212, 182] on td at bounding box center [217, 191] width 43 height 49
click at [211, 189] on button "Expand row" at bounding box center [214, 191] width 14 height 14
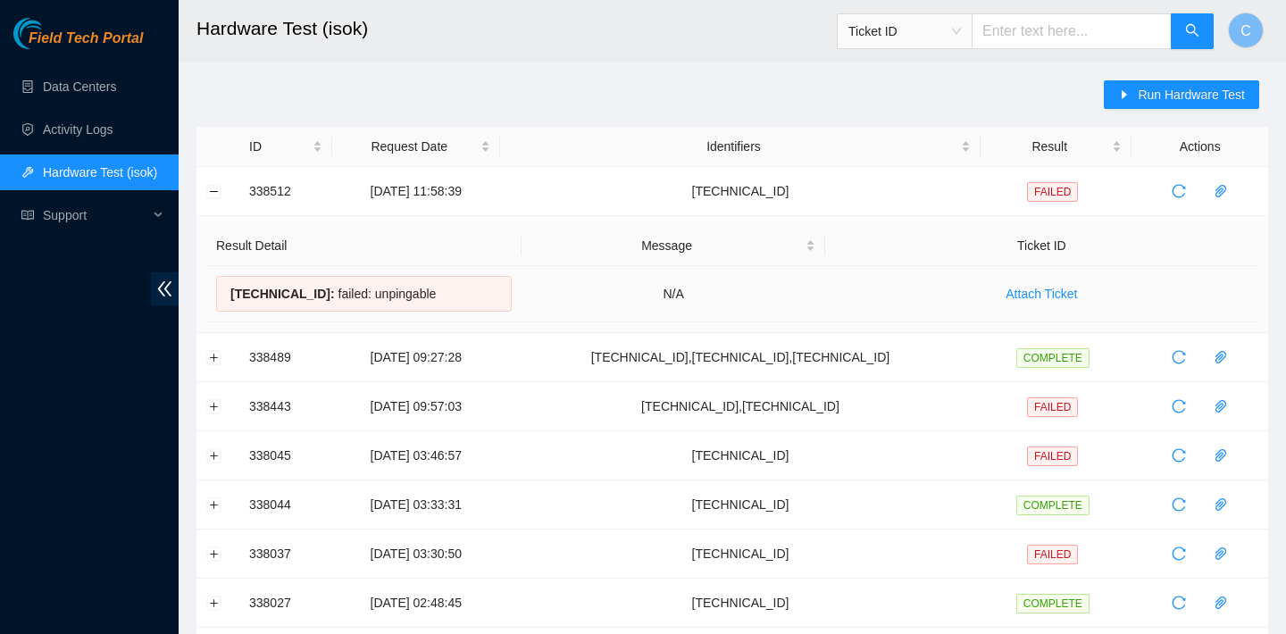
drag, startPoint x: 446, startPoint y: 286, endPoint x: 247, endPoint y: 276, distance: 199.3
click at [247, 276] on div "[TECHNICAL_ID] : failed: unpingable" at bounding box center [363, 294] width 295 height 36
copy div "[TECHNICAL_ID] : failed: unpingable"
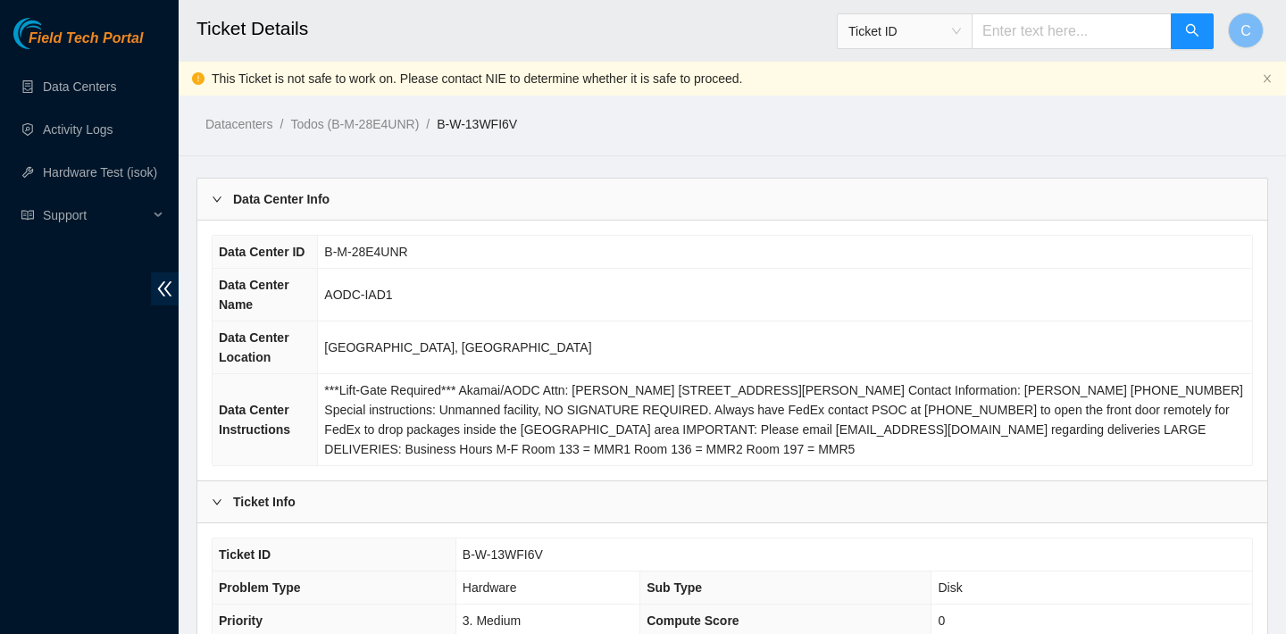
scroll to position [432, 0]
